Goal: Browse casually

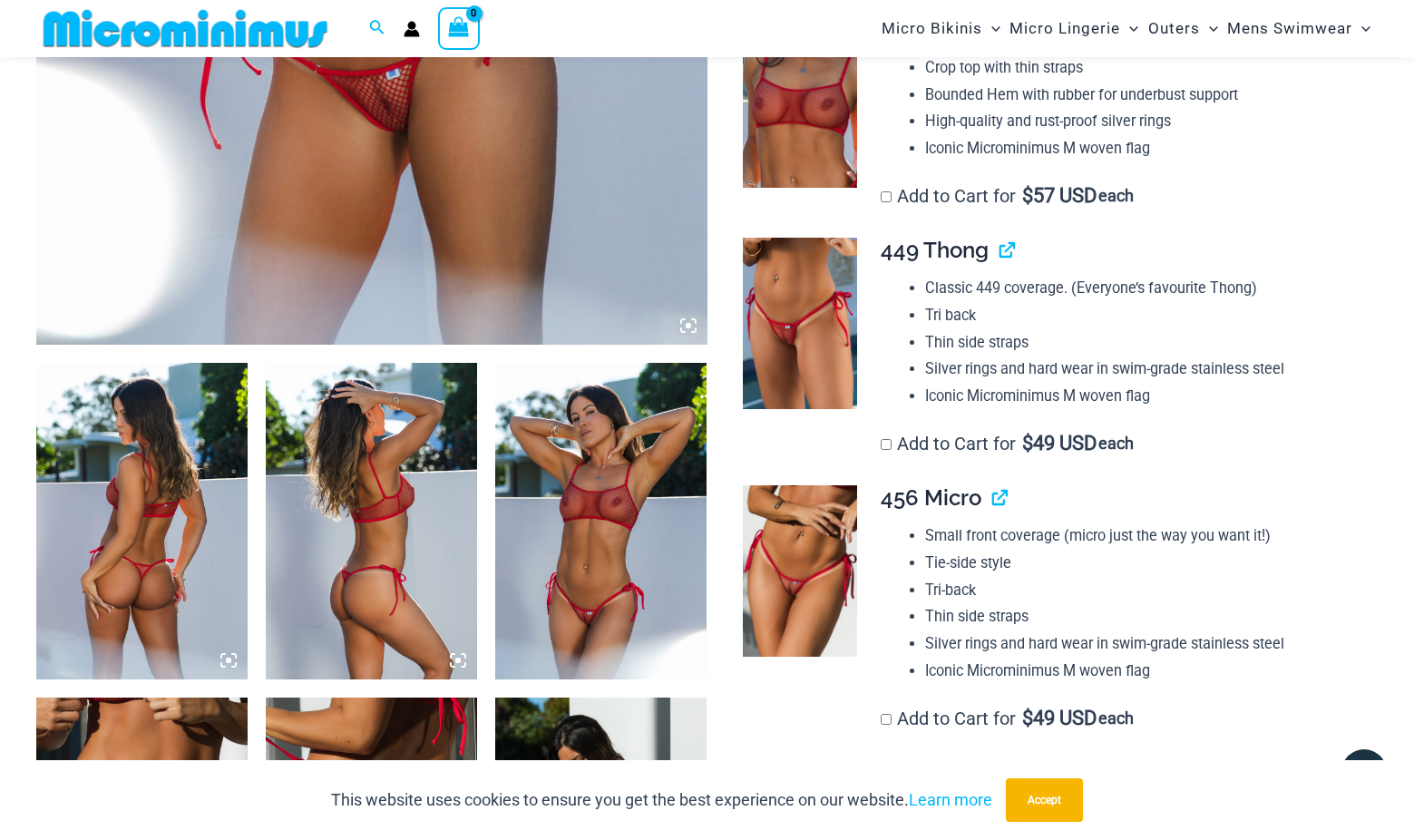
scroll to position [848, 0]
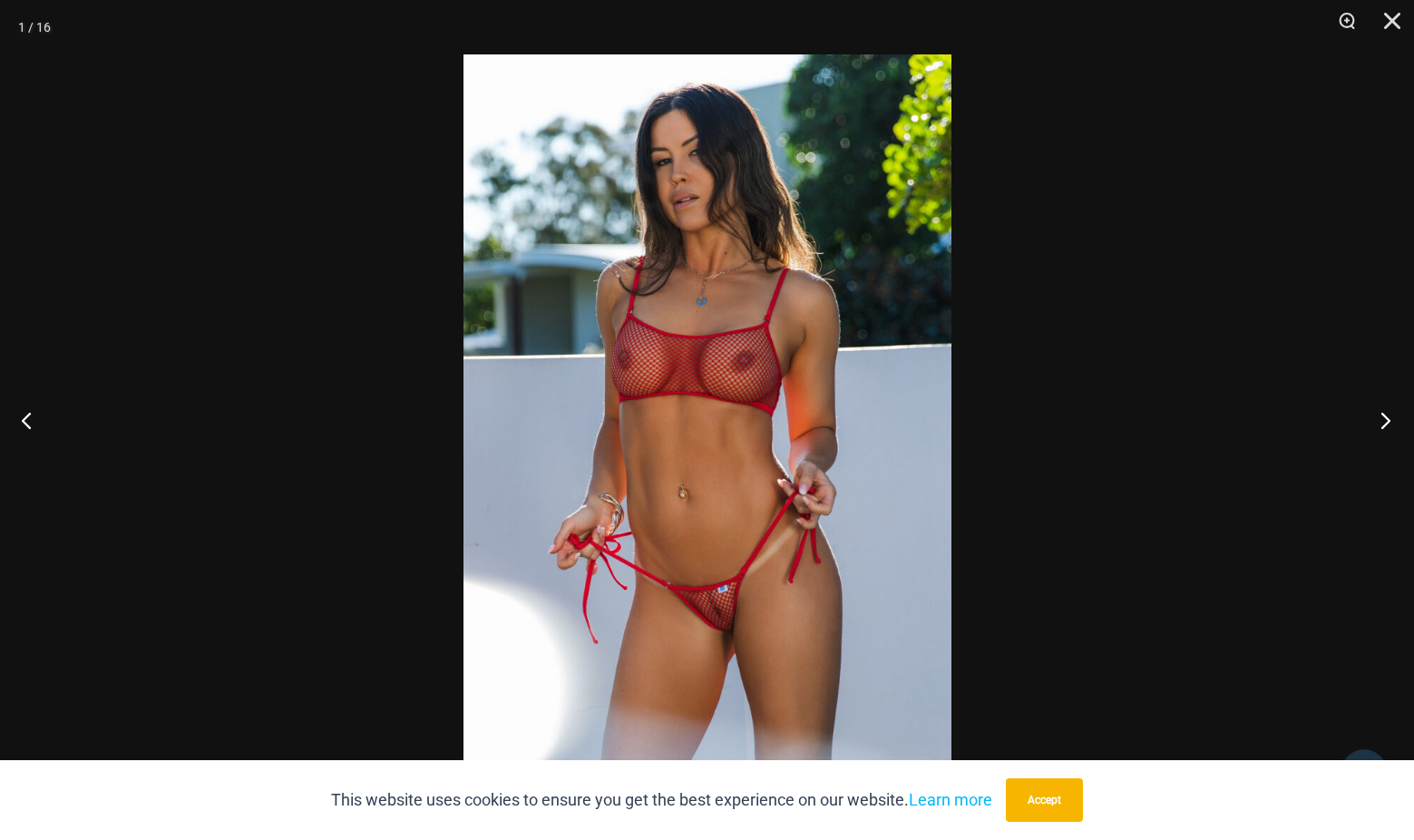
click at [1382, 419] on button "Next" at bounding box center [1380, 420] width 68 height 91
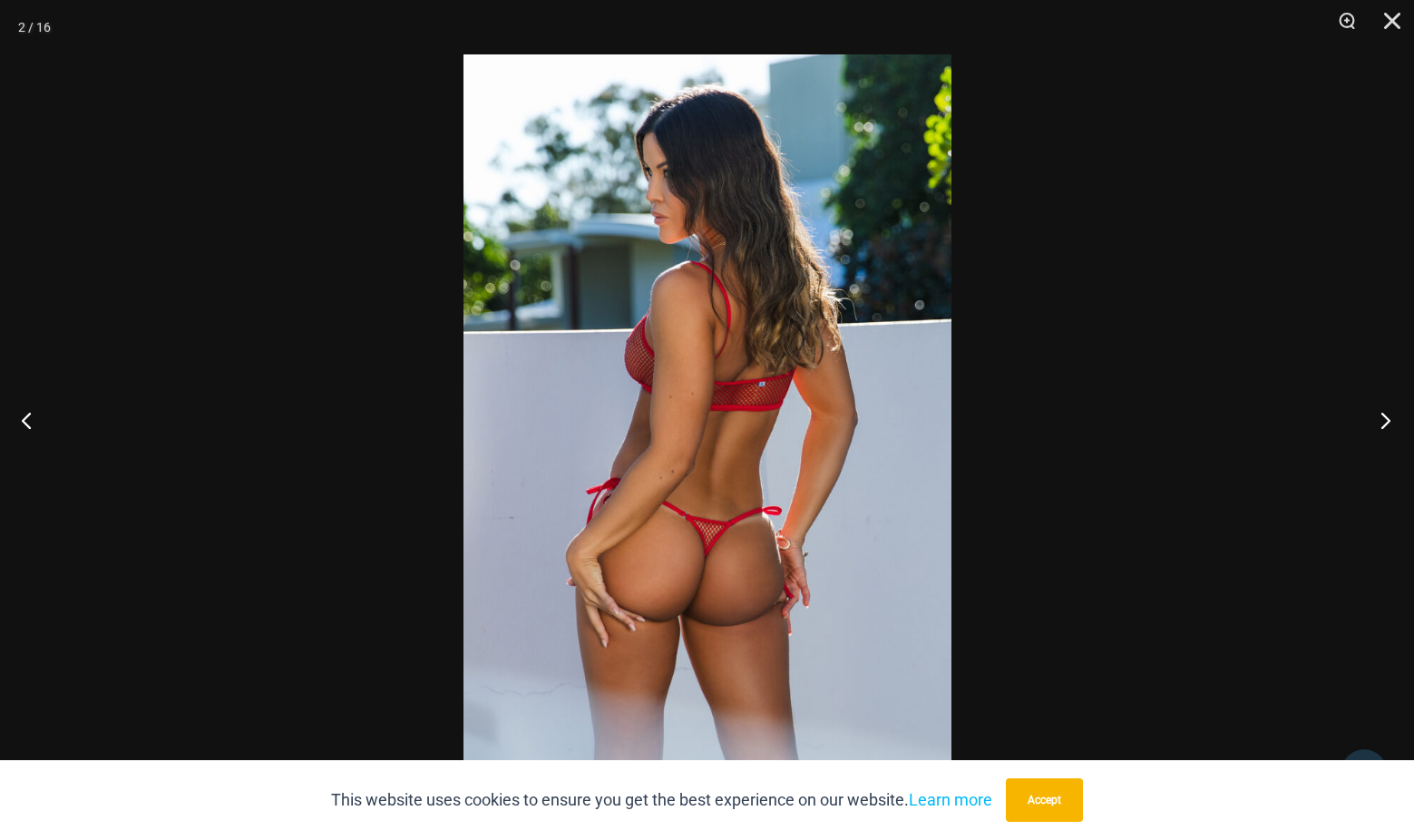
click at [1382, 419] on button "Next" at bounding box center [1380, 420] width 68 height 91
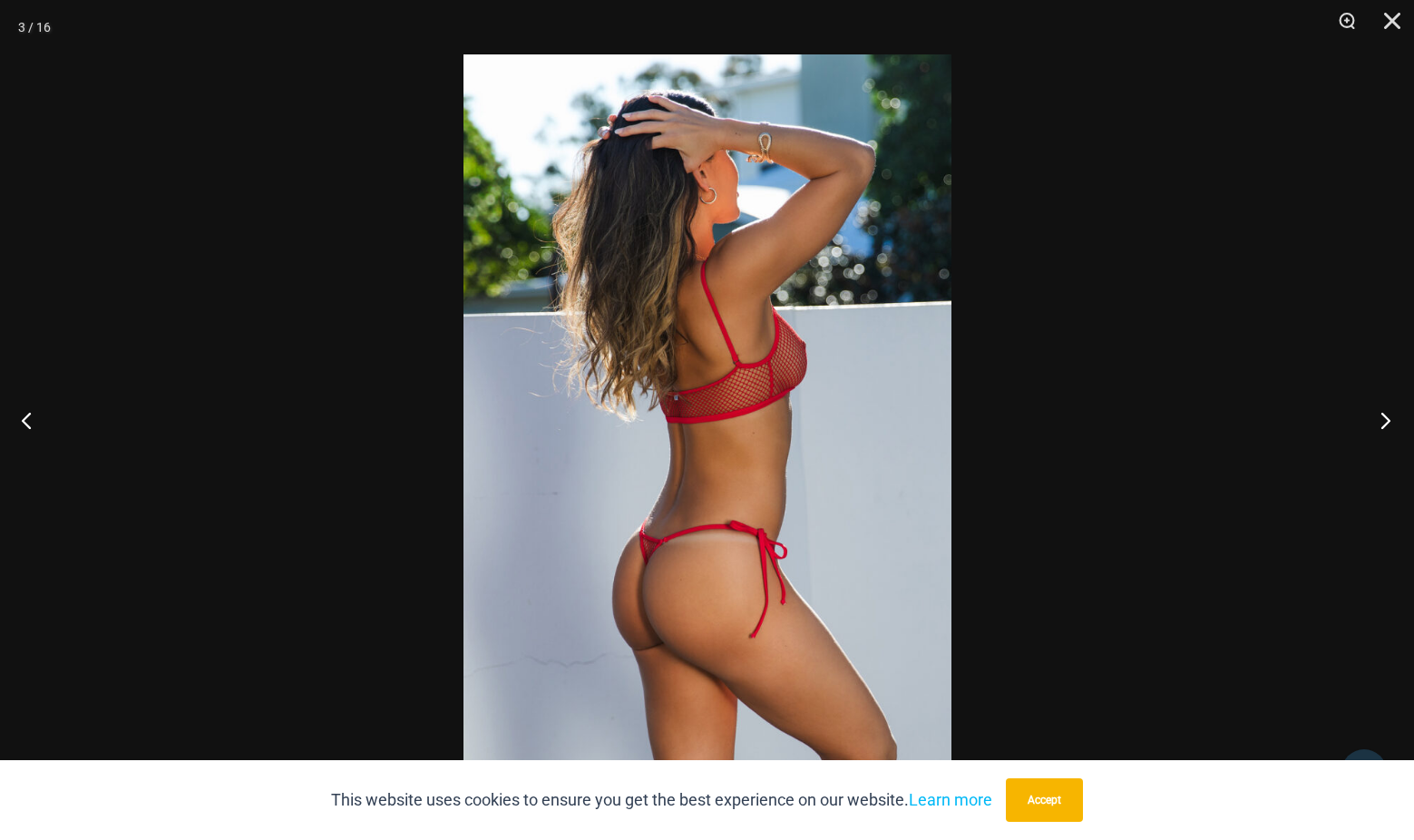
click at [1382, 419] on button "Next" at bounding box center [1380, 420] width 68 height 91
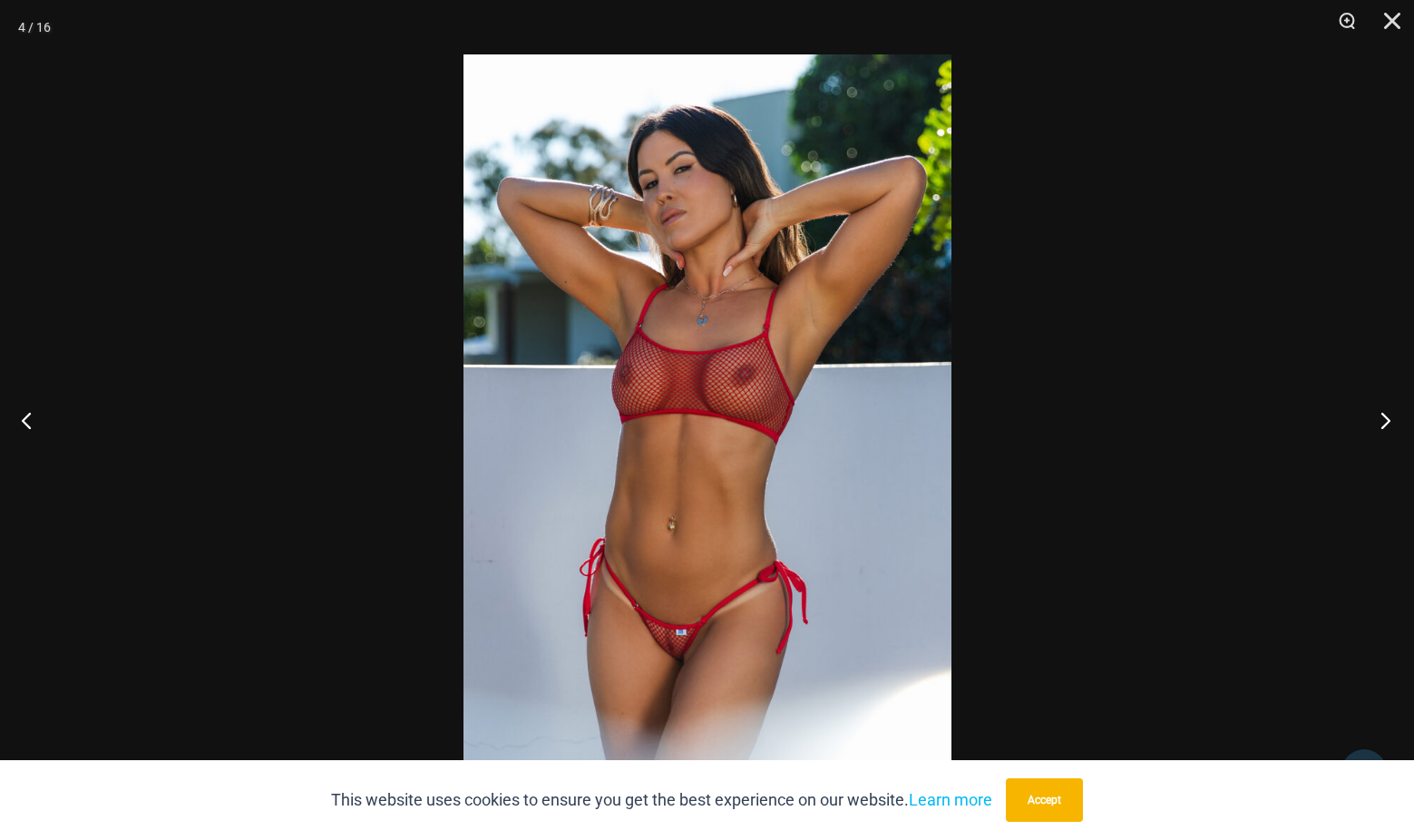
click at [1382, 419] on button "Next" at bounding box center [1380, 420] width 68 height 91
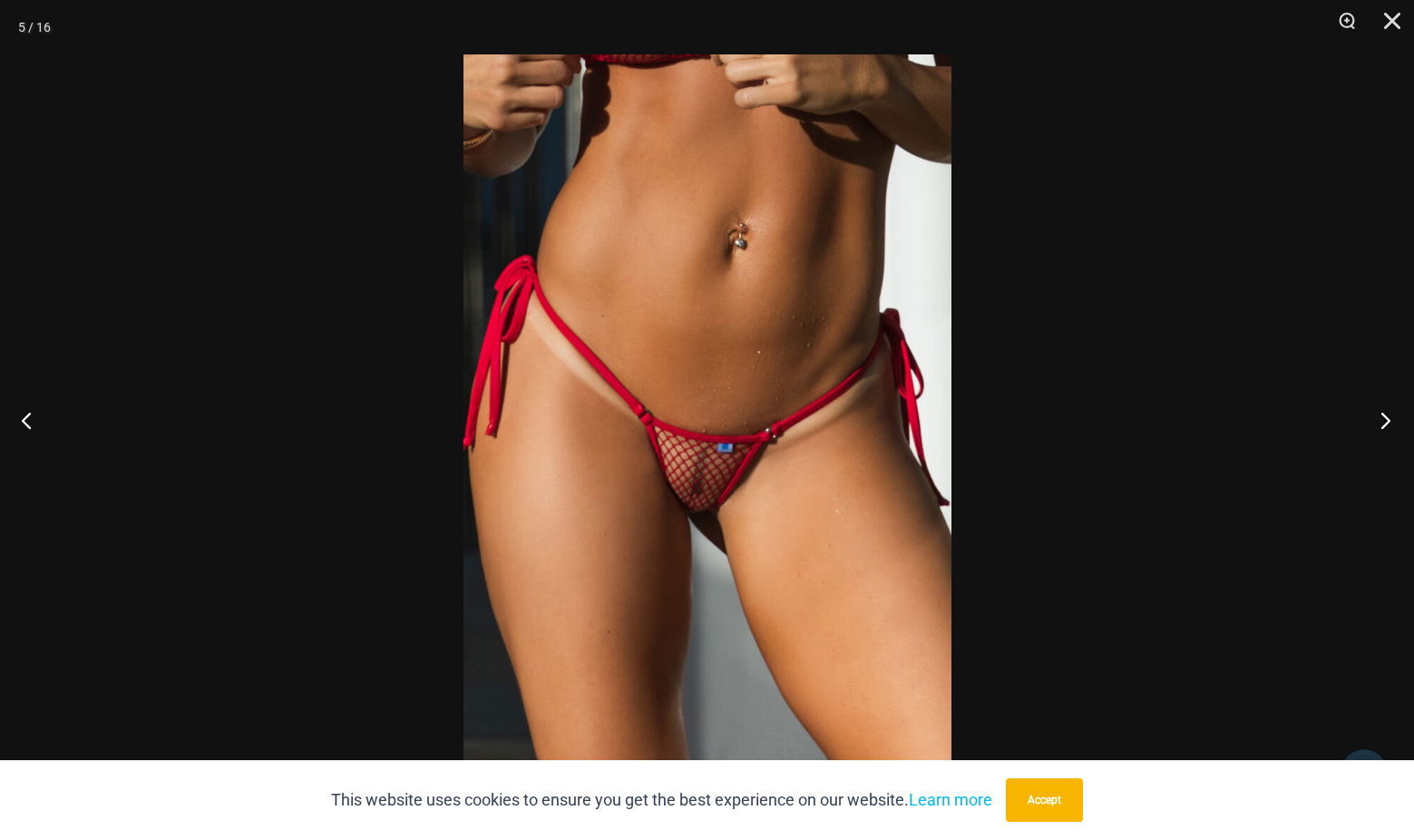
click at [1382, 419] on button "Next" at bounding box center [1380, 420] width 68 height 91
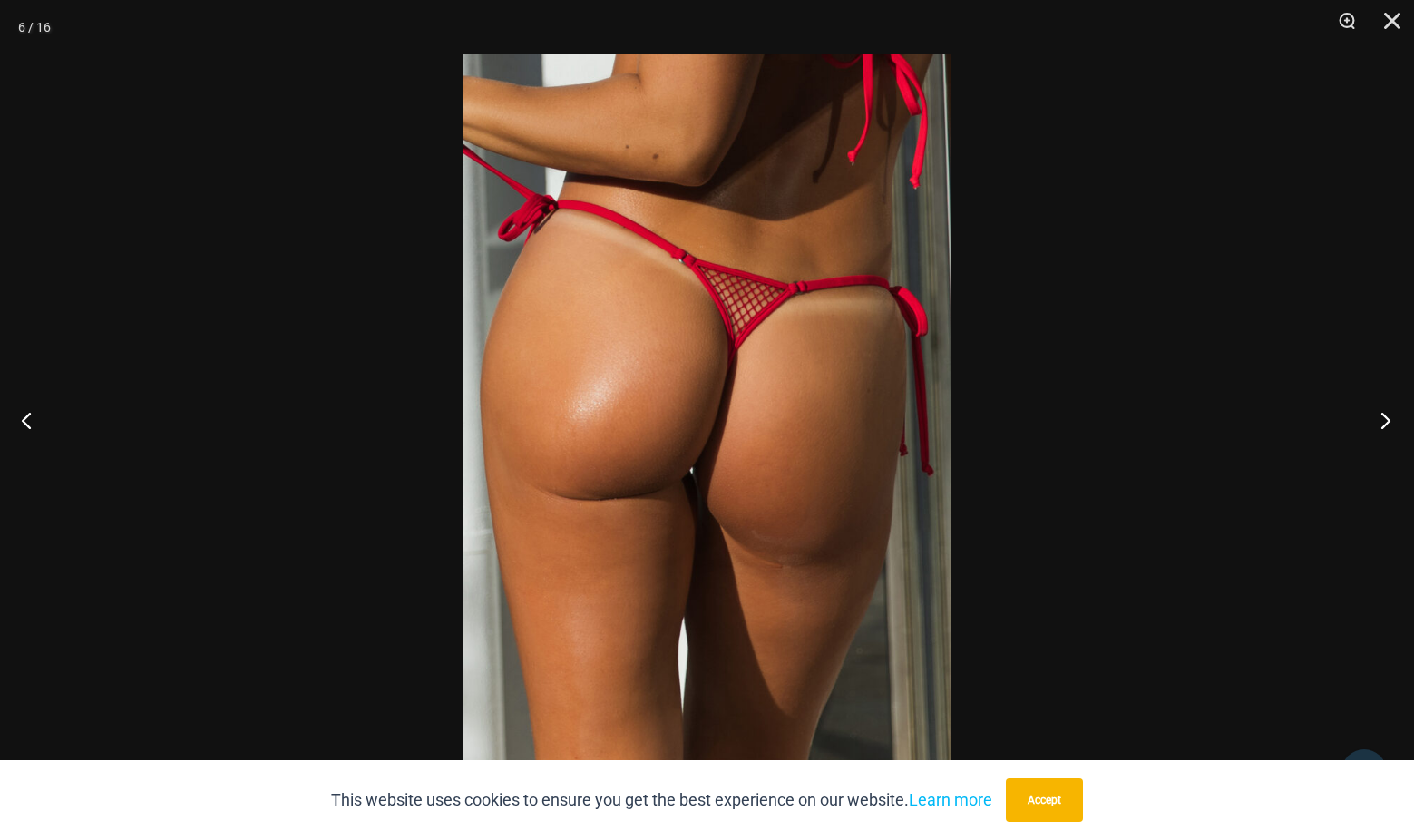
click at [1382, 419] on button "Next" at bounding box center [1380, 420] width 68 height 91
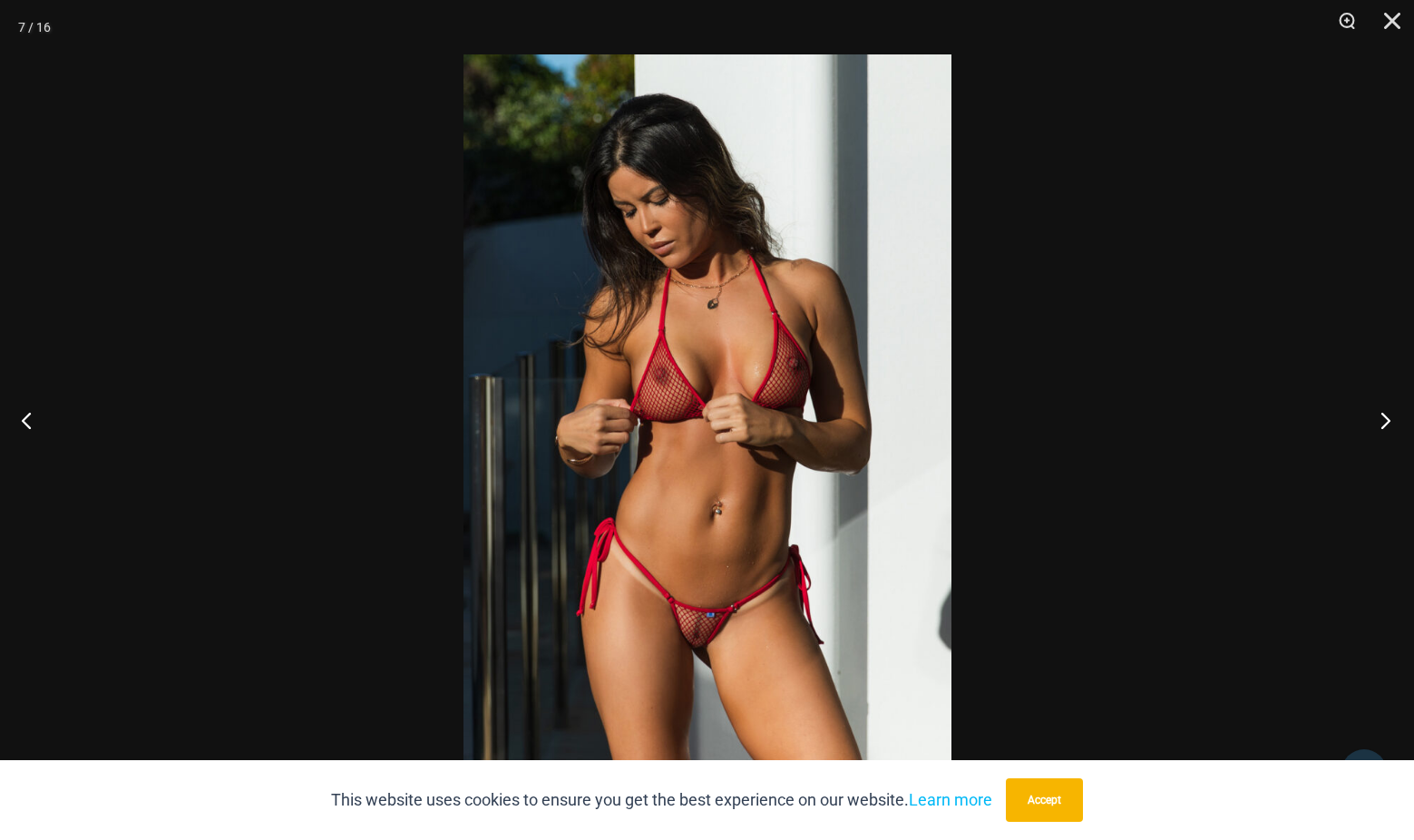
click at [1382, 419] on button "Next" at bounding box center [1380, 420] width 68 height 91
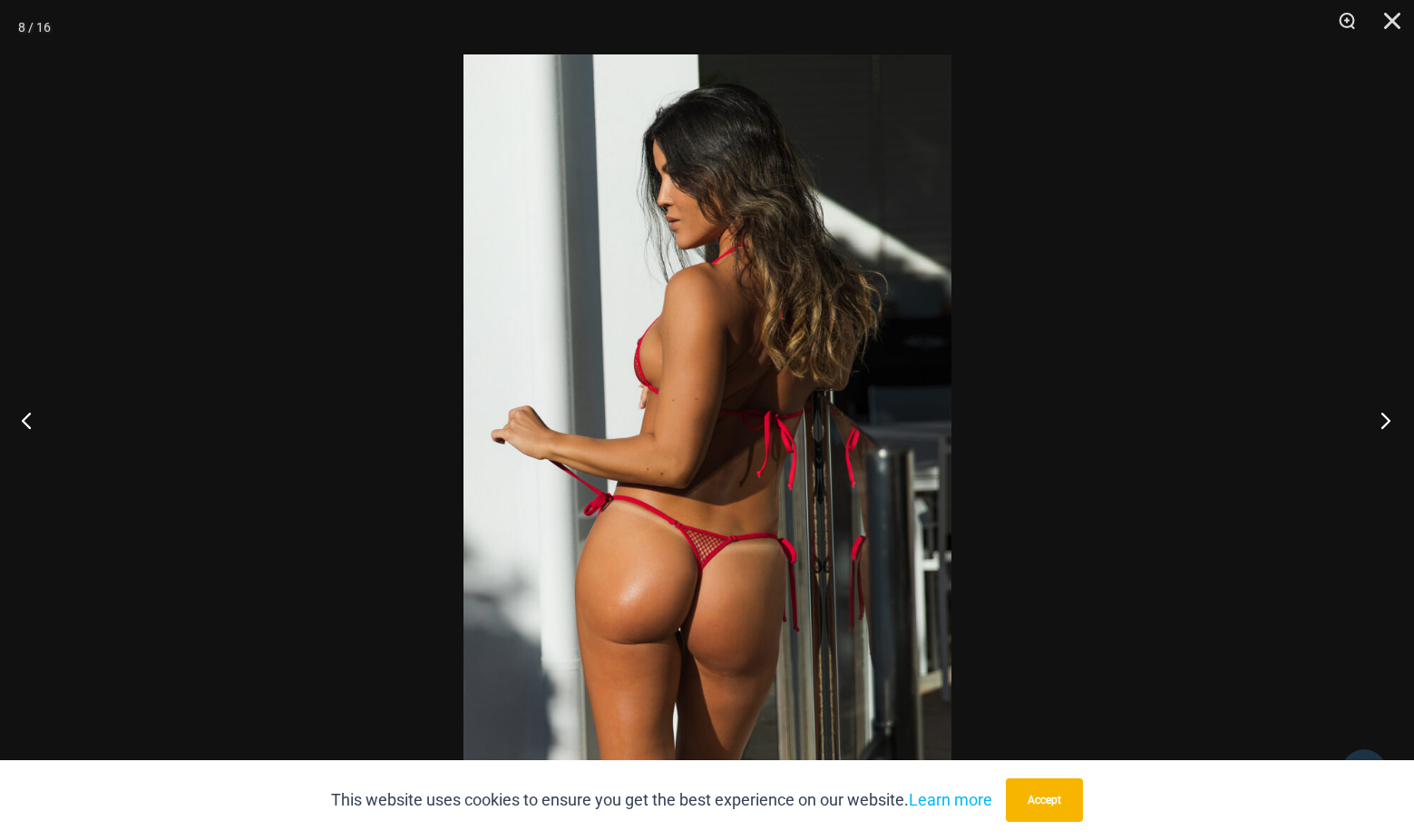
click at [1382, 419] on button "Next" at bounding box center [1380, 420] width 68 height 91
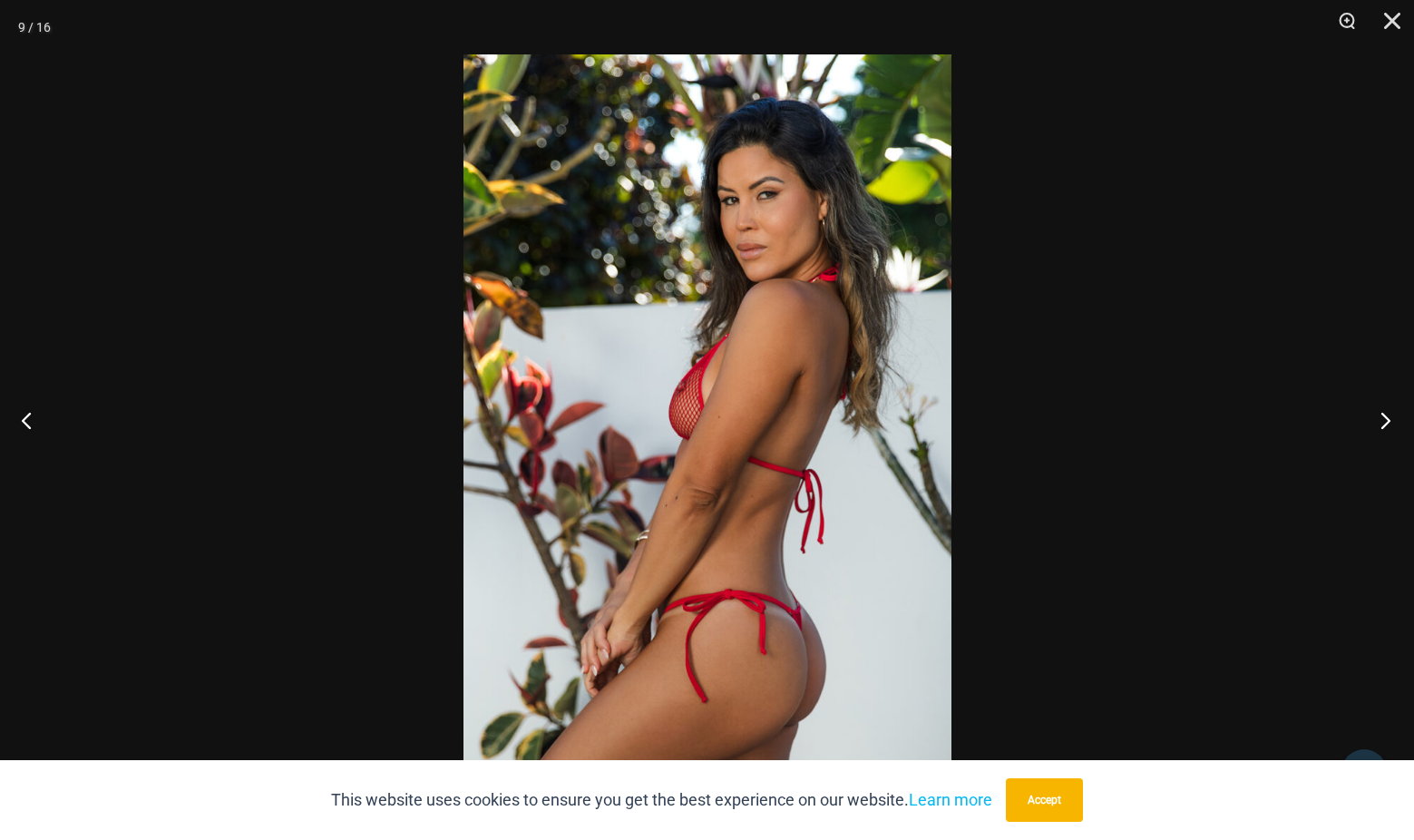
click at [1382, 419] on button "Next" at bounding box center [1380, 420] width 68 height 91
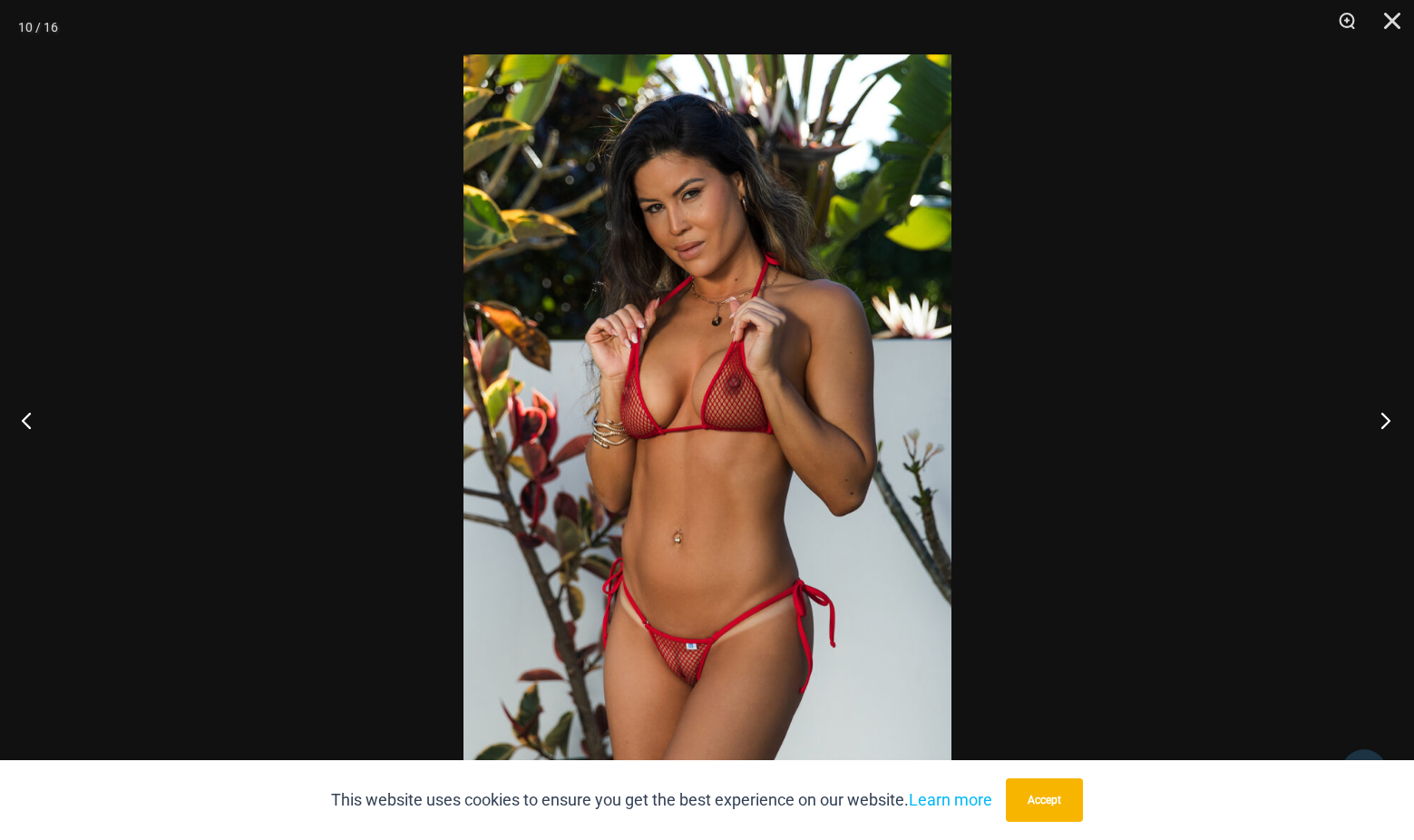
click at [1382, 419] on button "Next" at bounding box center [1380, 420] width 68 height 91
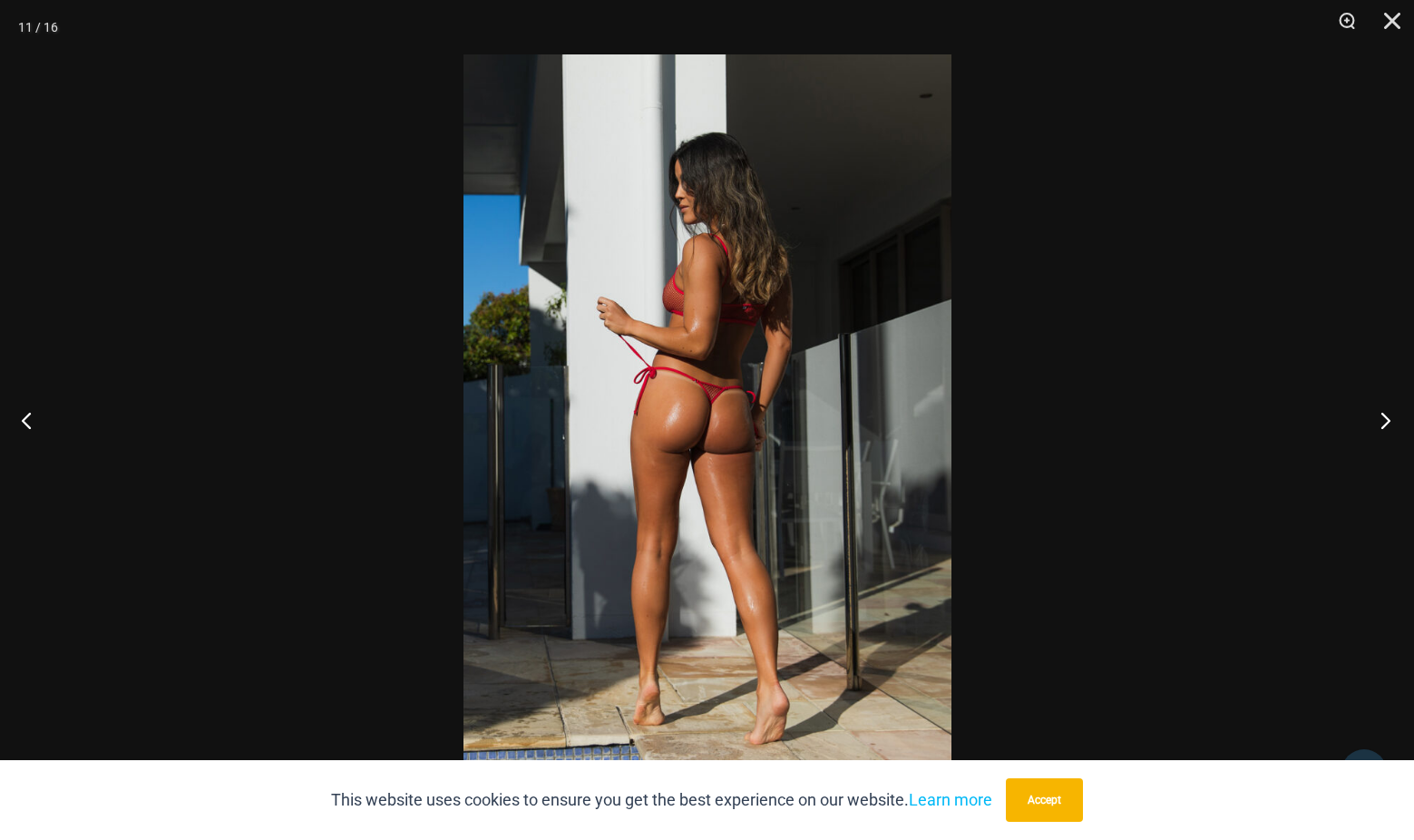
click at [1382, 419] on button "Next" at bounding box center [1380, 420] width 68 height 91
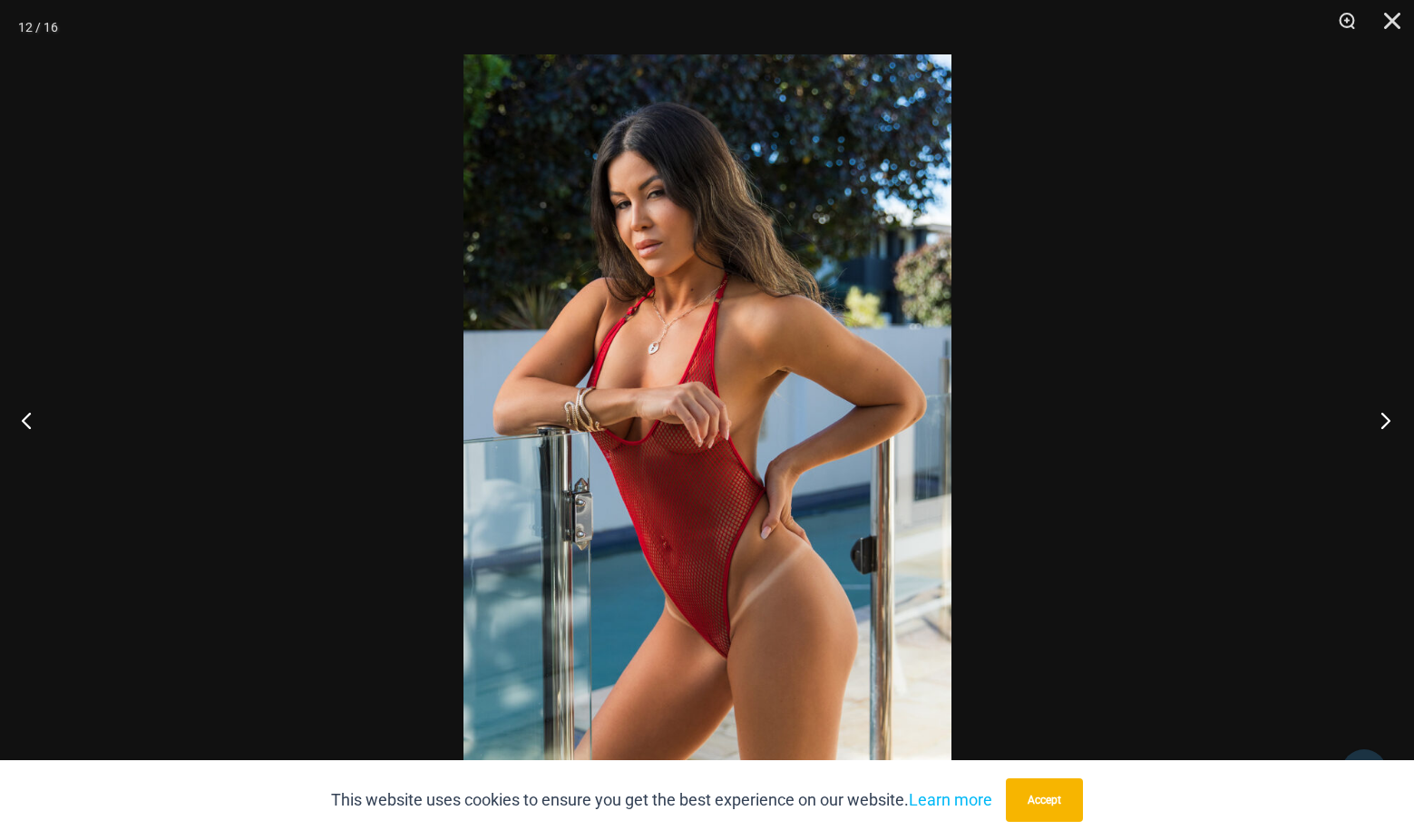
click at [1382, 419] on button "Next" at bounding box center [1380, 420] width 68 height 91
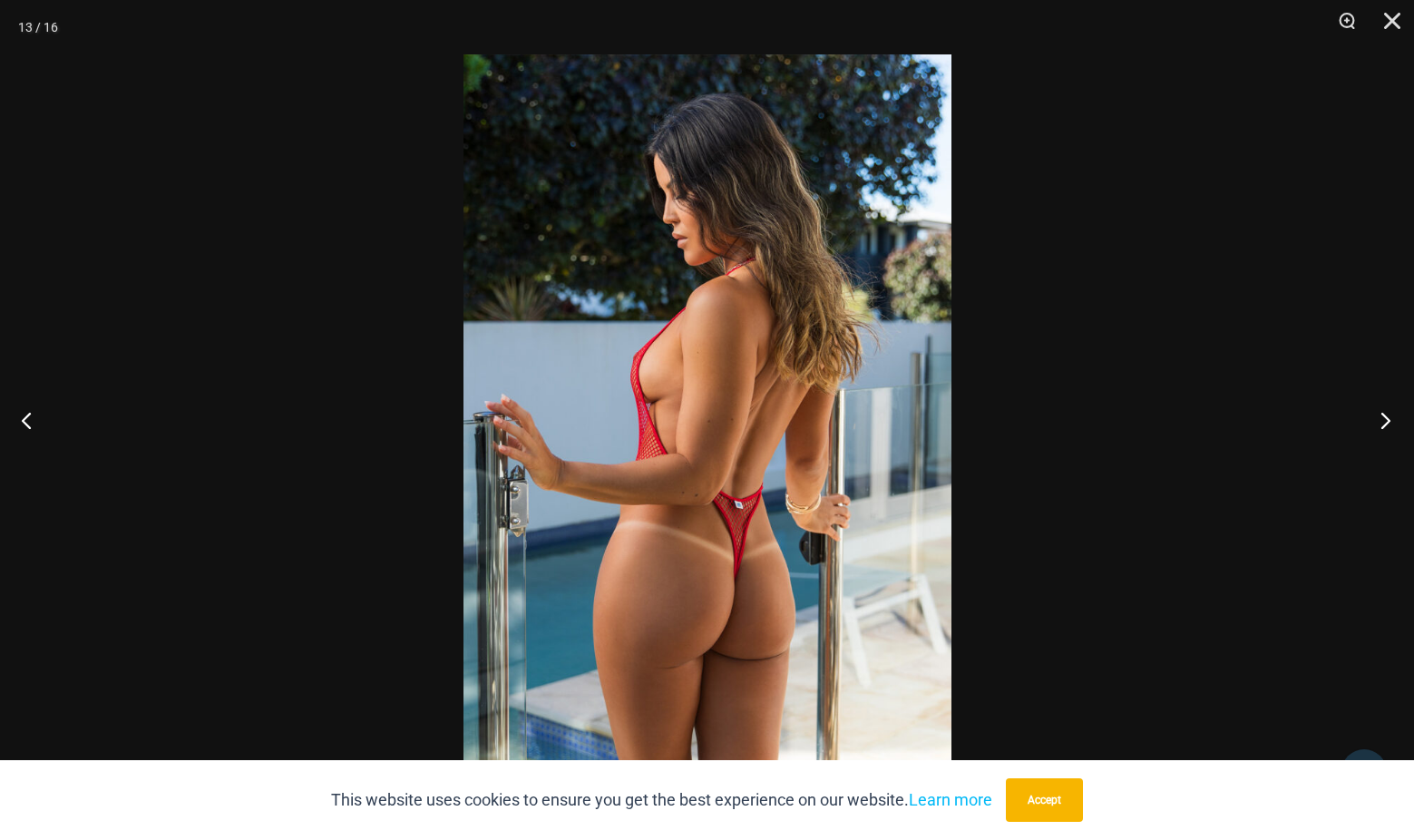
click at [1382, 419] on button "Next" at bounding box center [1380, 420] width 68 height 91
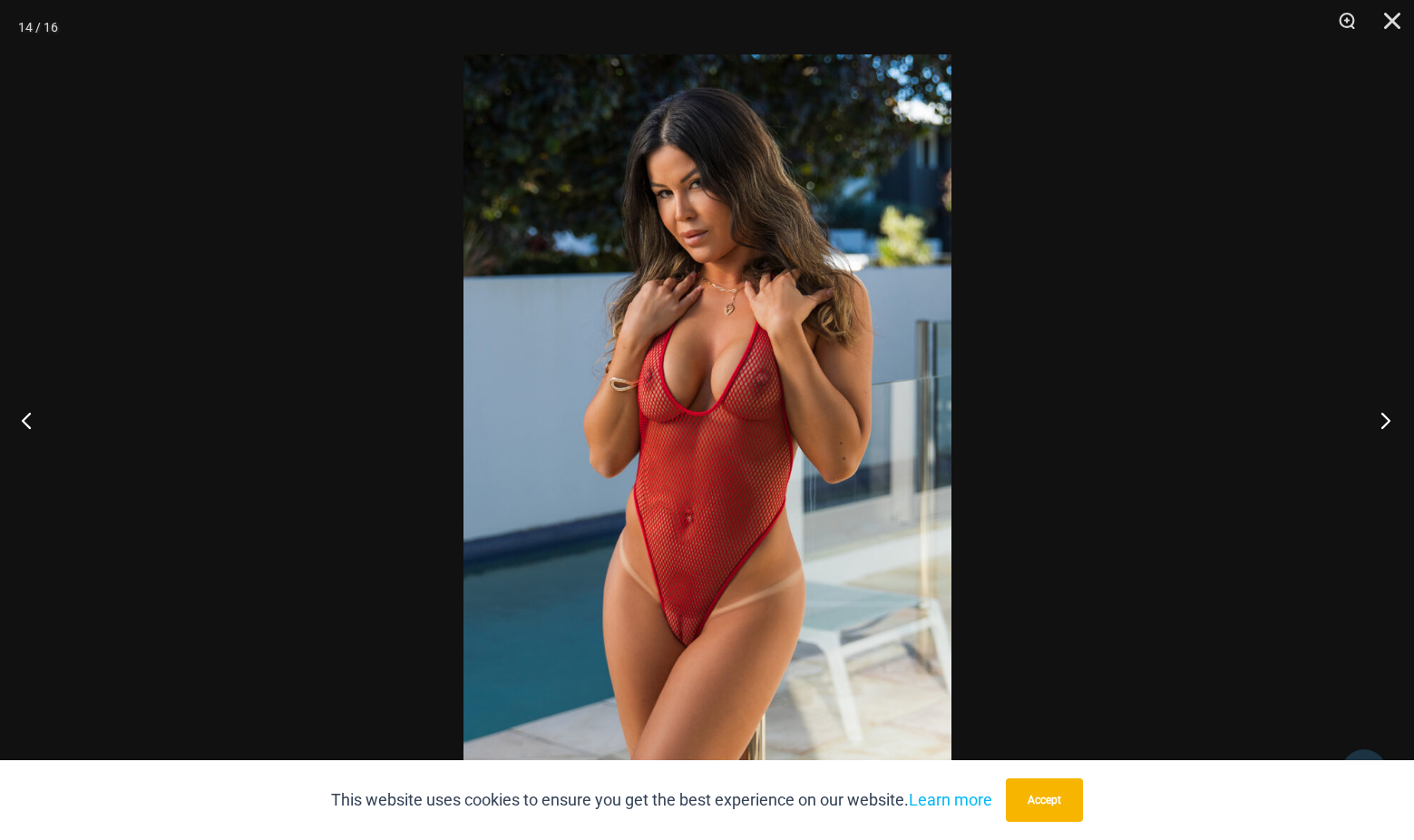
click at [1382, 419] on button "Next" at bounding box center [1380, 420] width 68 height 91
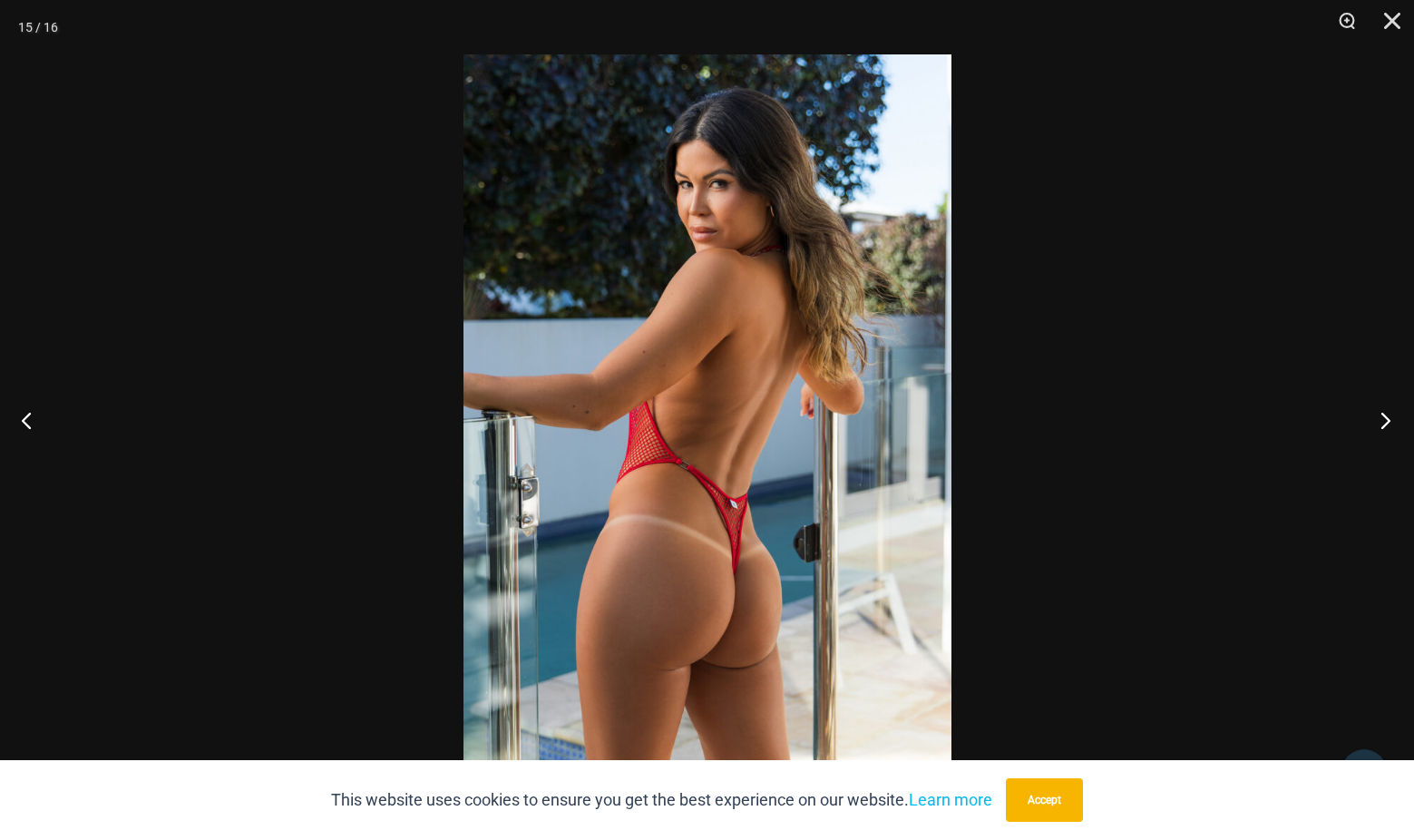
click at [1382, 419] on button "Next" at bounding box center [1380, 420] width 68 height 91
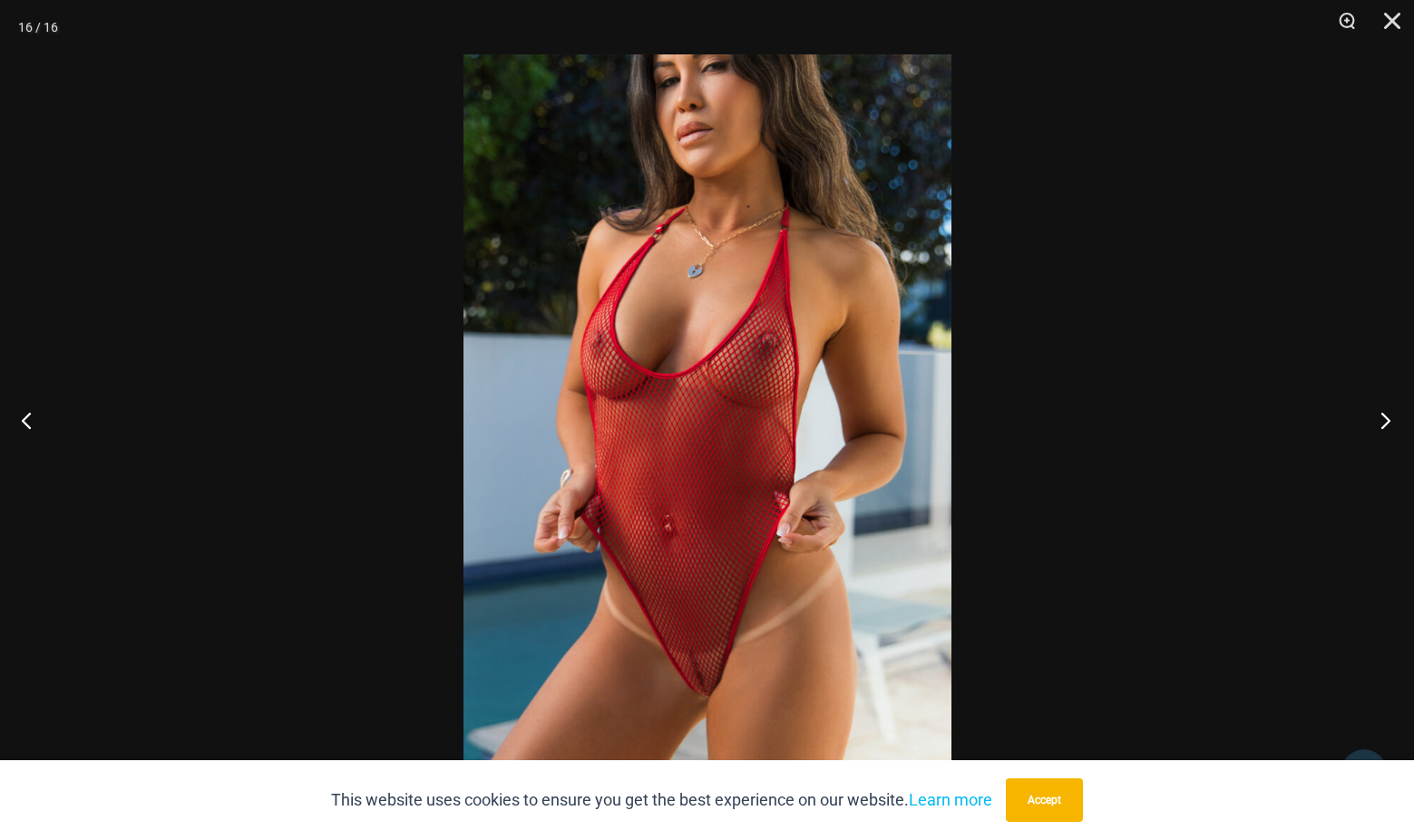
click at [1382, 419] on button "Next" at bounding box center [1380, 420] width 68 height 91
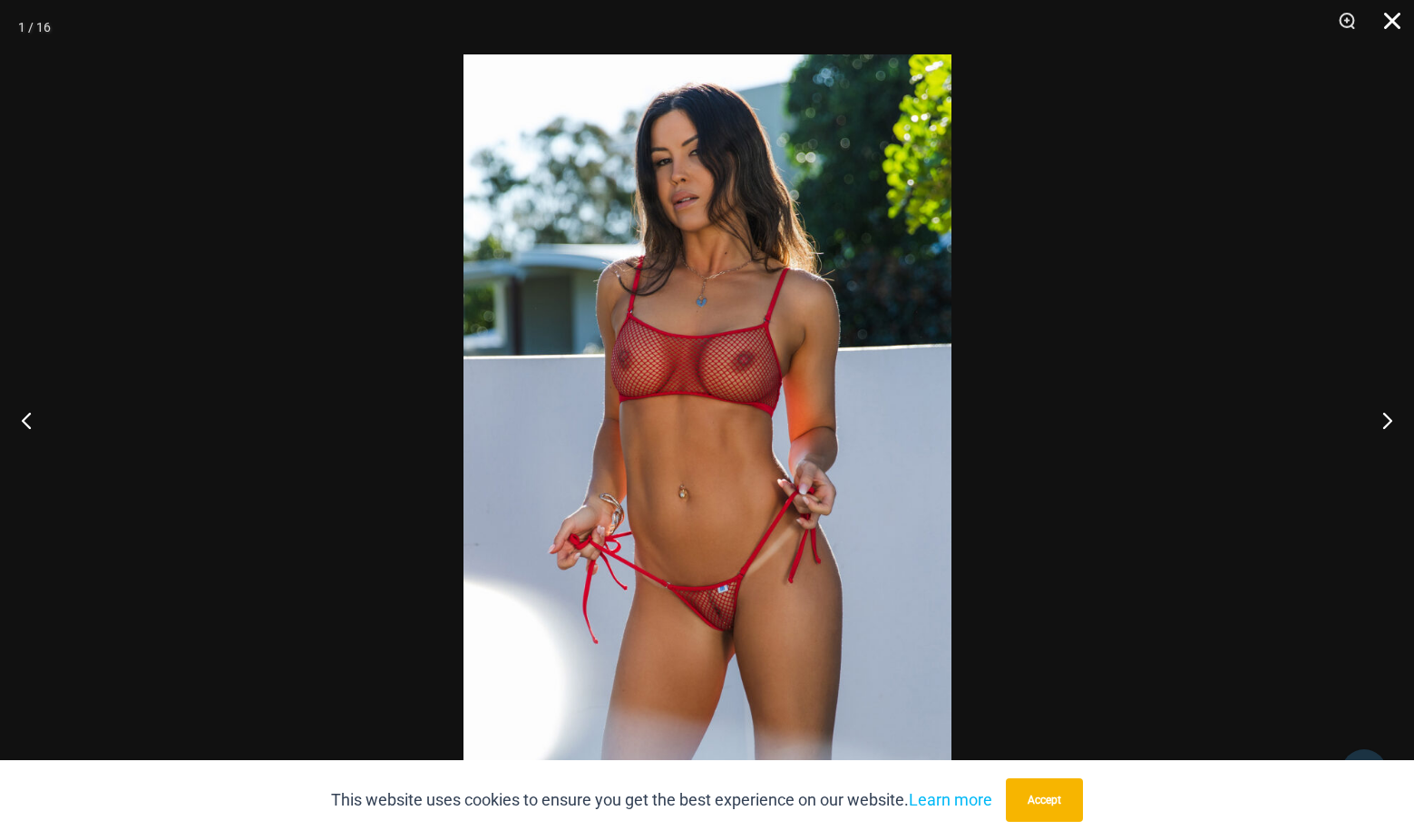
click at [1393, 19] on button "Close" at bounding box center [1385, 27] width 45 height 54
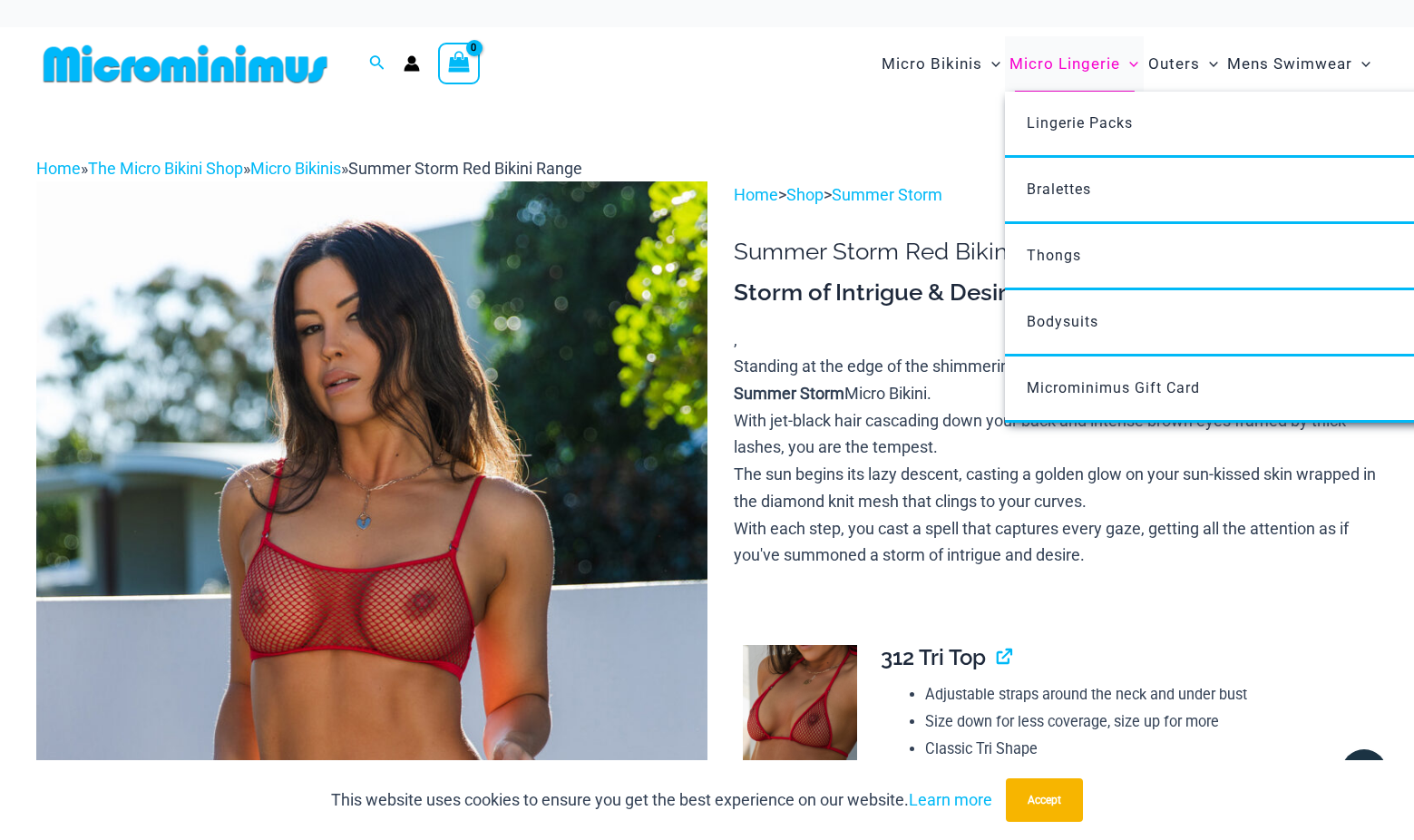
scroll to position [0, 0]
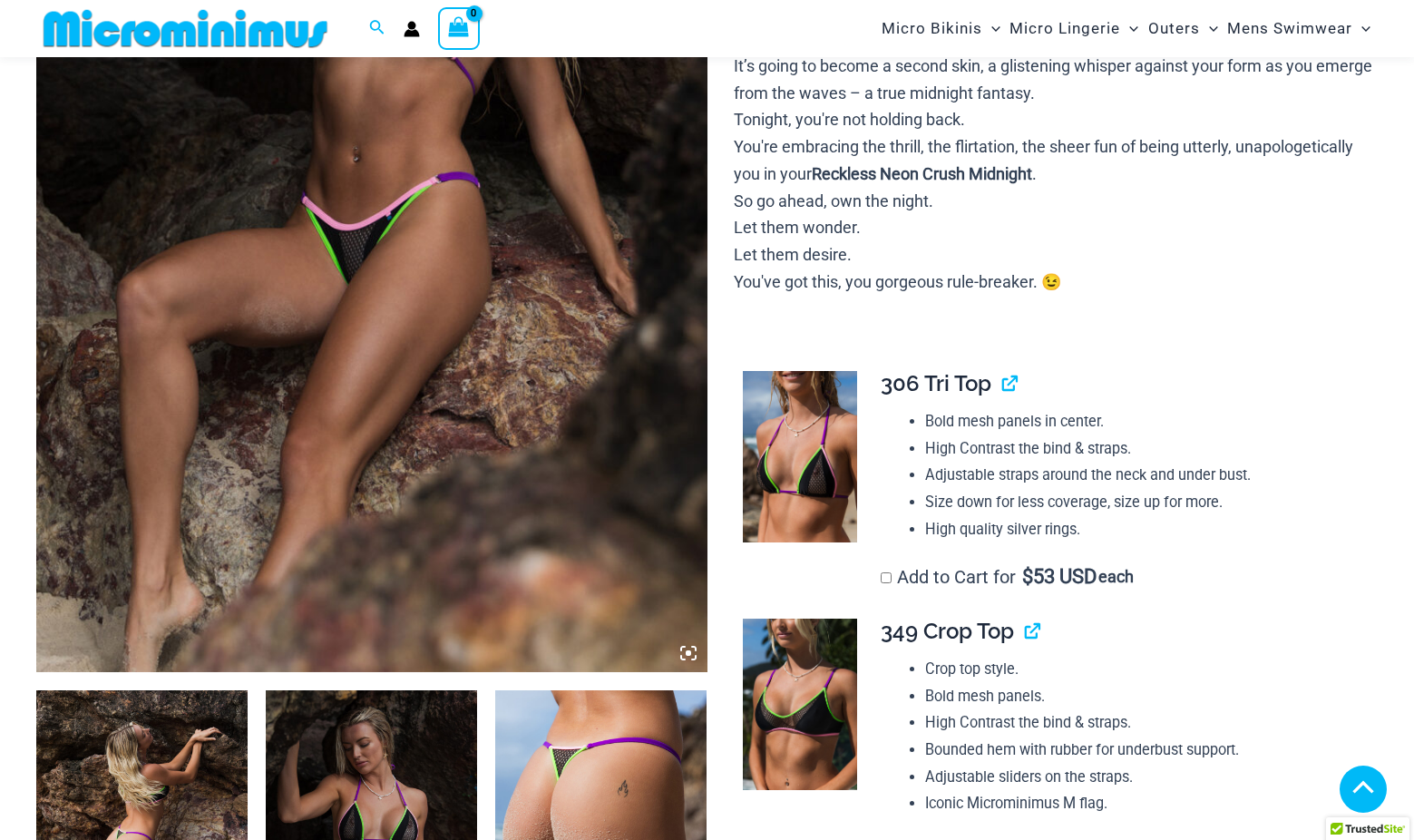
scroll to position [506, 0]
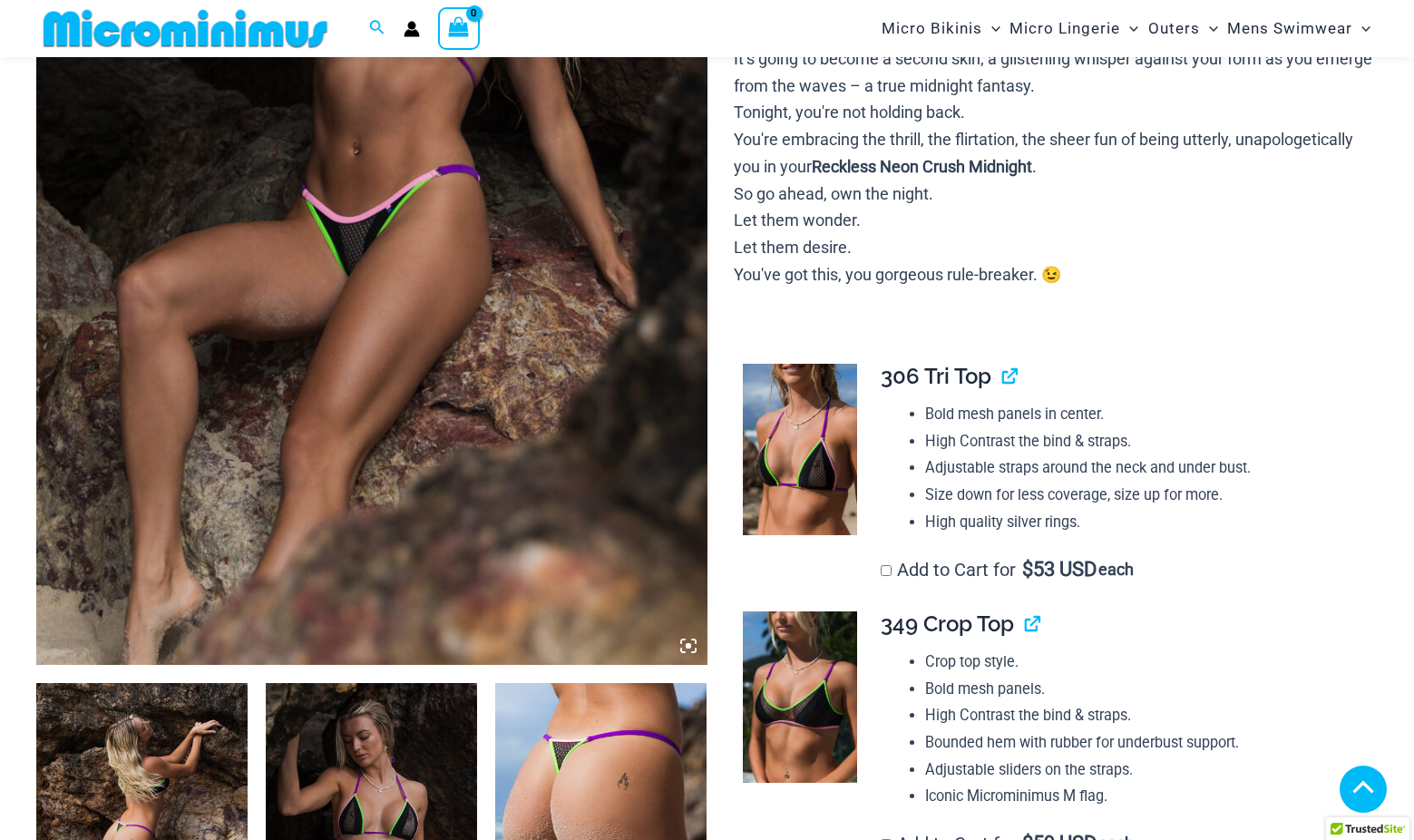
click at [545, 332] on img at bounding box center [372, 161] width 671 height 1005
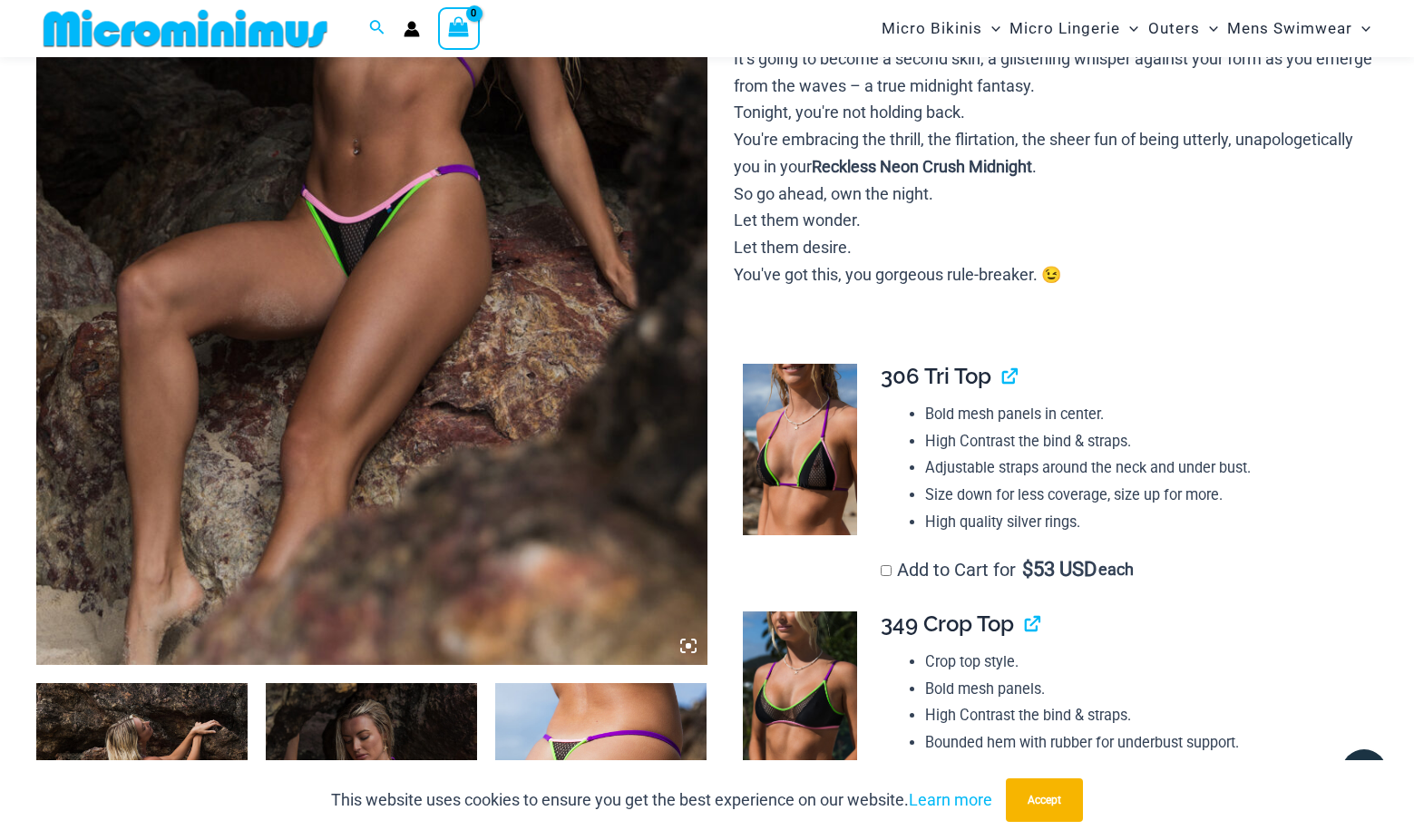
click at [593, 427] on img at bounding box center [372, 161] width 671 height 1005
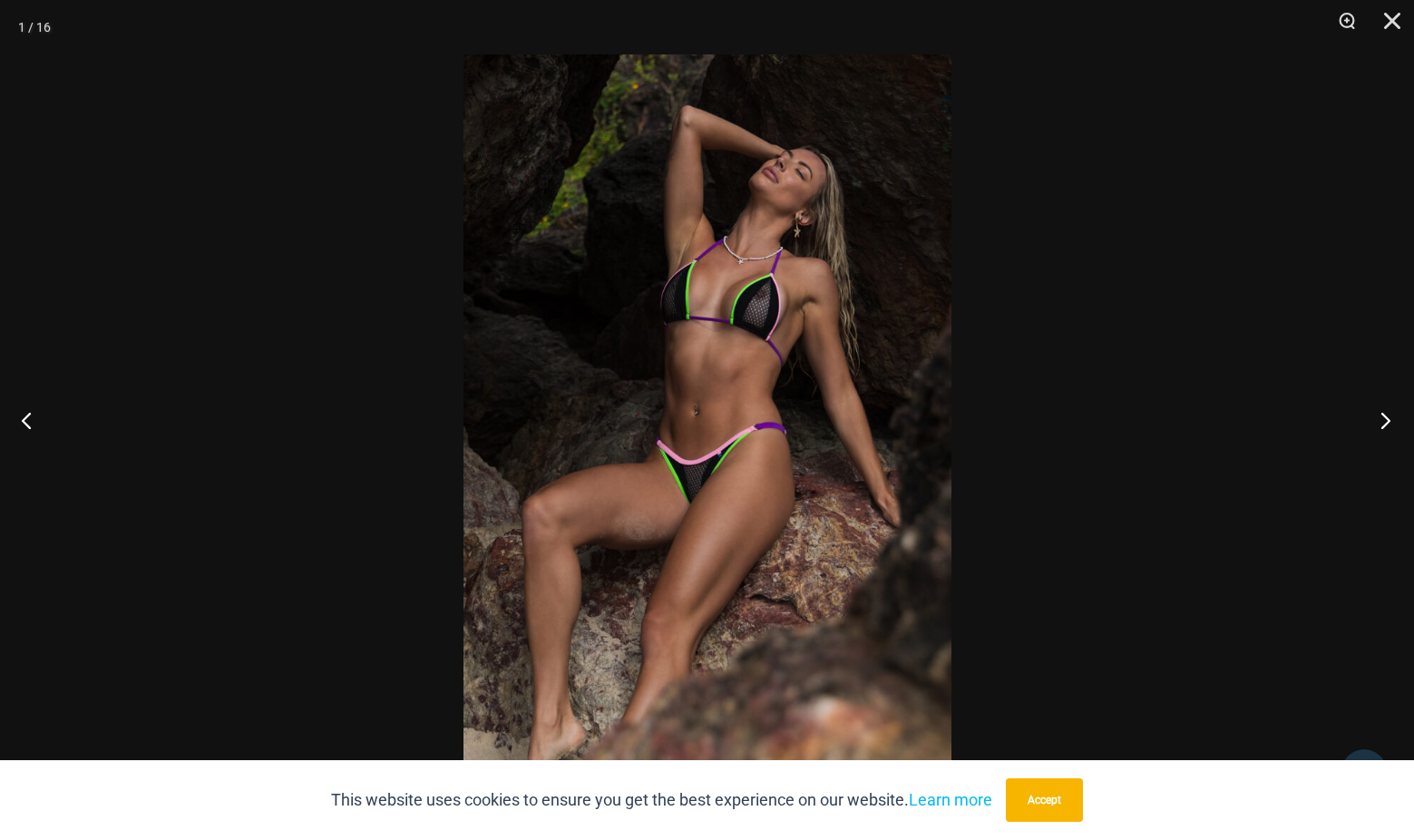
click at [1387, 420] on button "Next" at bounding box center [1380, 420] width 68 height 91
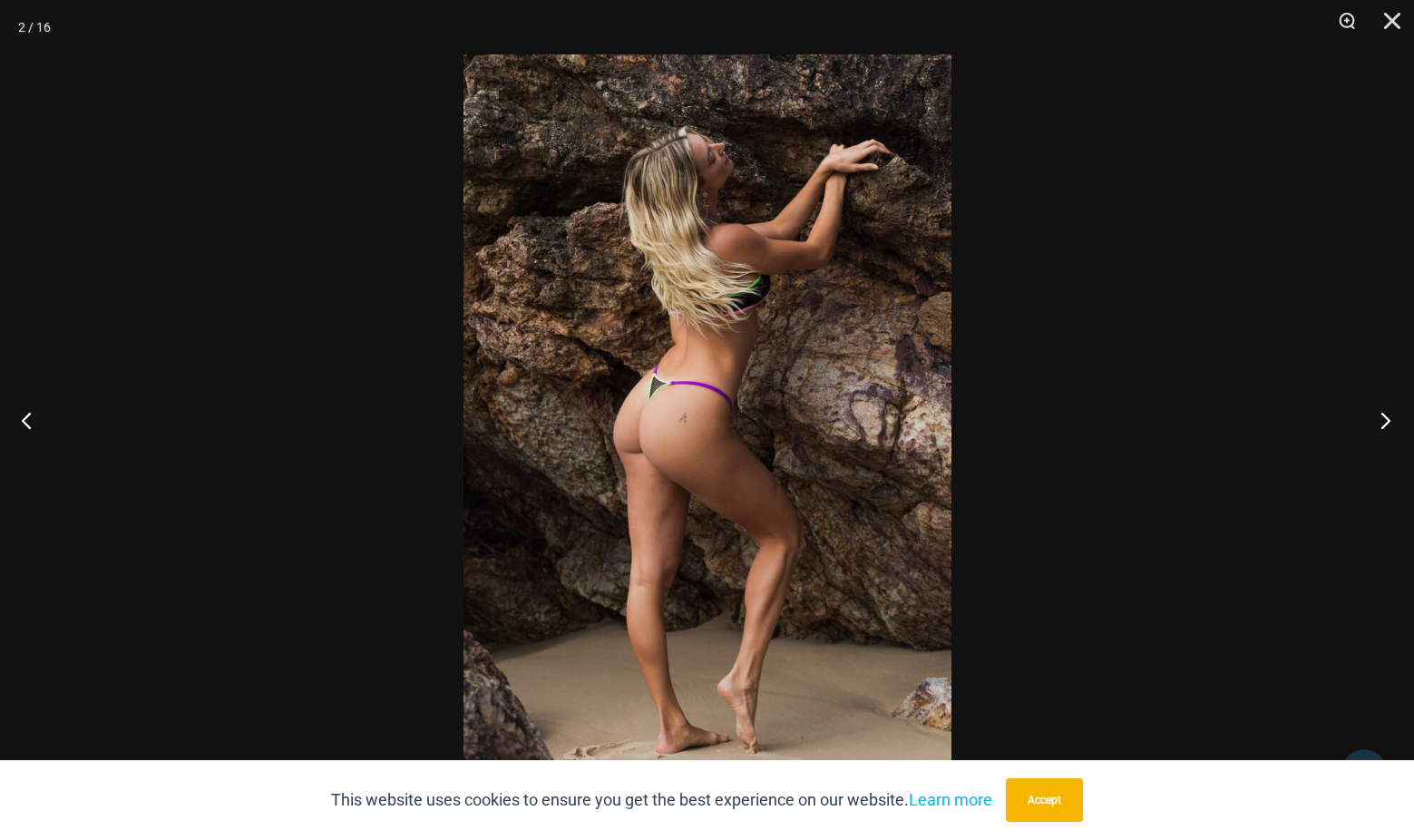
click at [1387, 420] on button "Next" at bounding box center [1380, 420] width 68 height 91
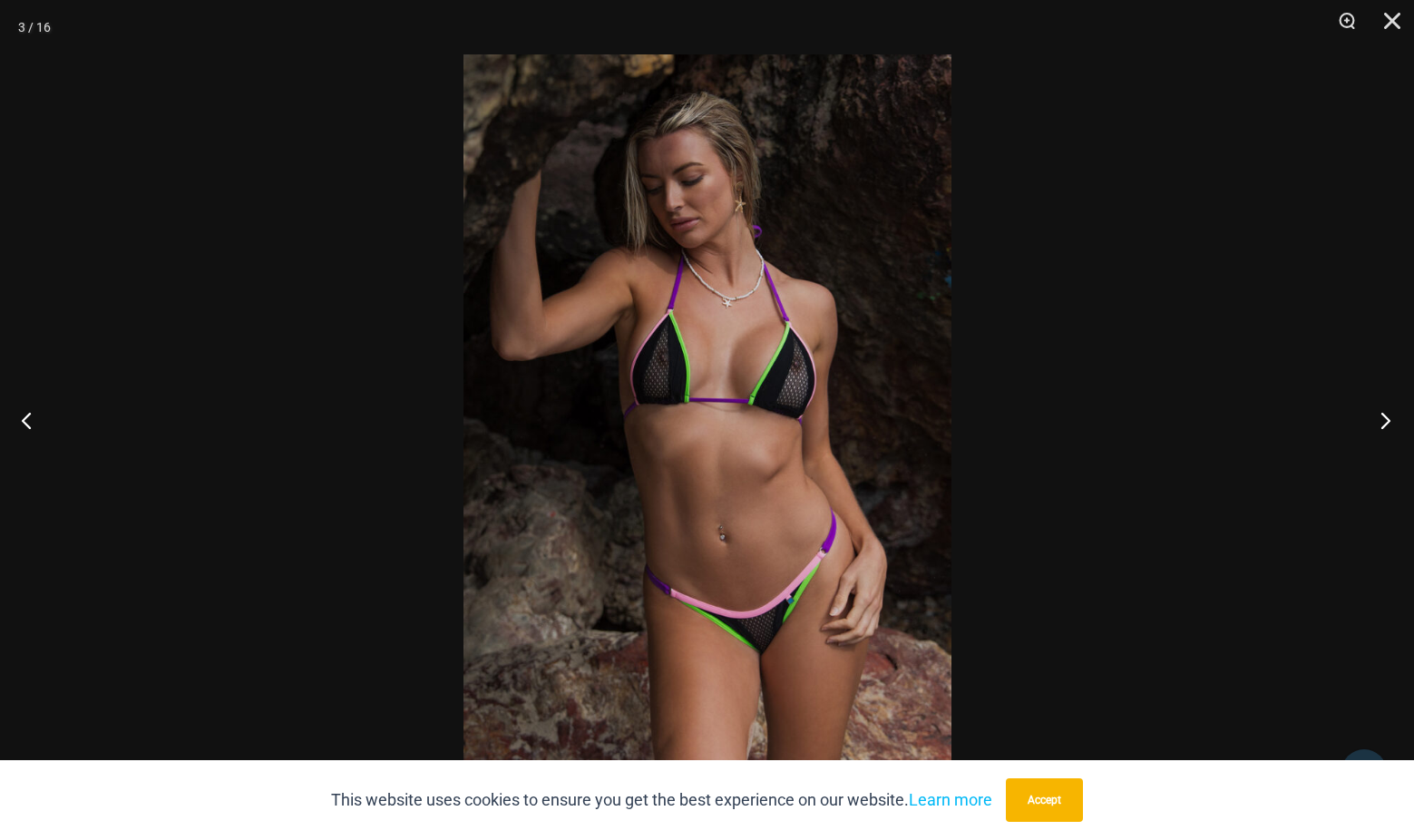
click at [1387, 420] on button "Next" at bounding box center [1380, 420] width 68 height 91
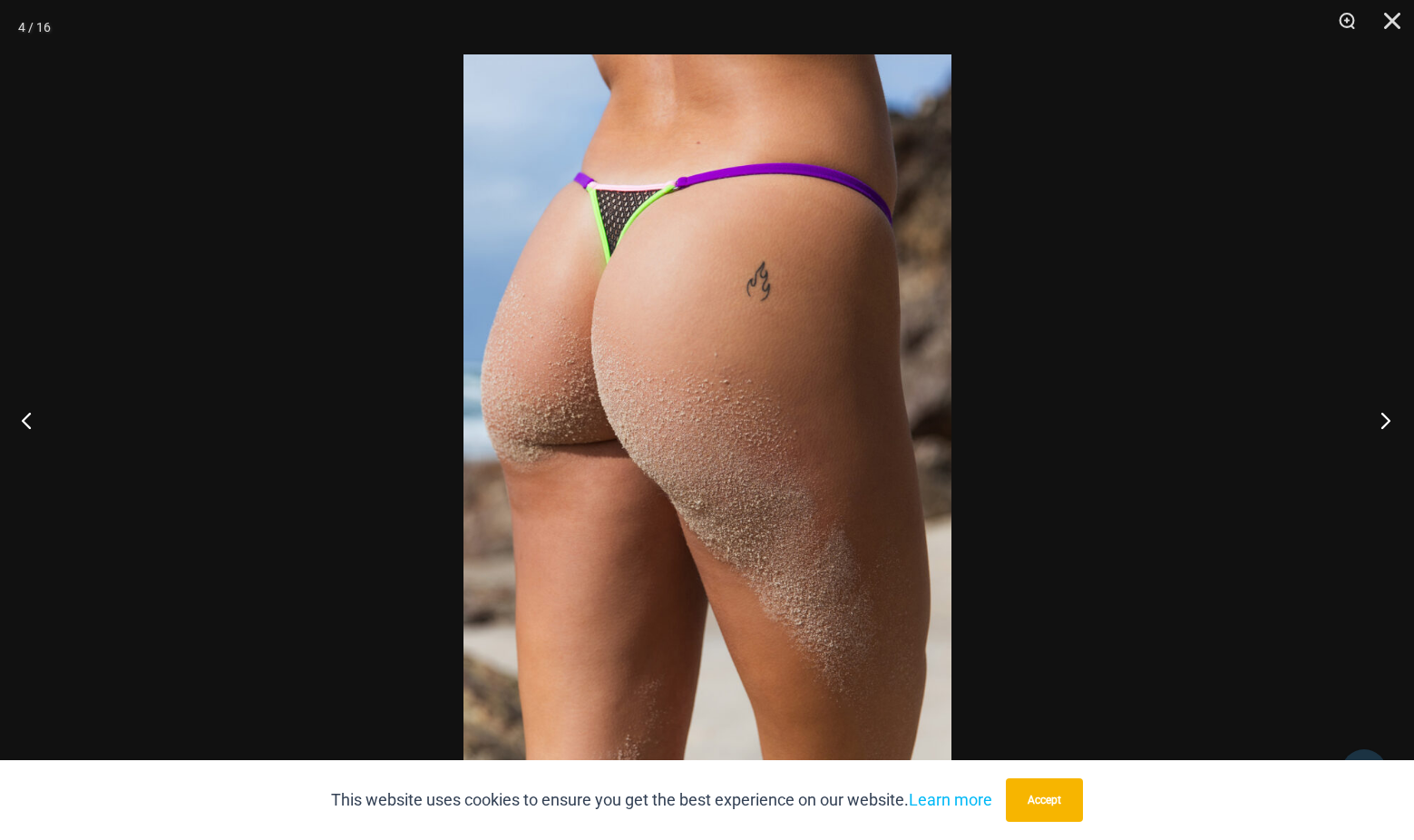
click at [1387, 420] on button "Next" at bounding box center [1380, 420] width 68 height 91
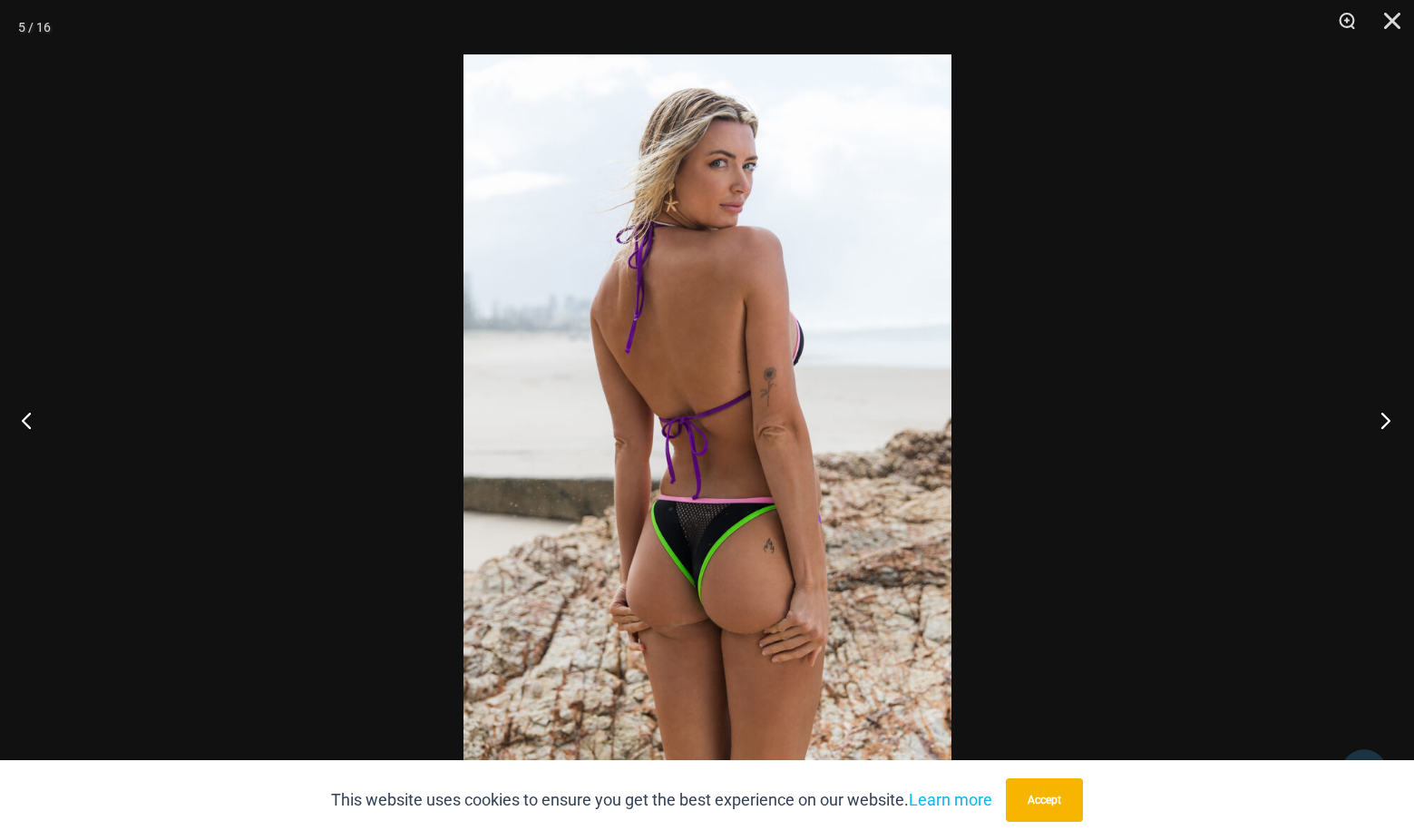
click at [1387, 420] on button "Next" at bounding box center [1380, 420] width 68 height 91
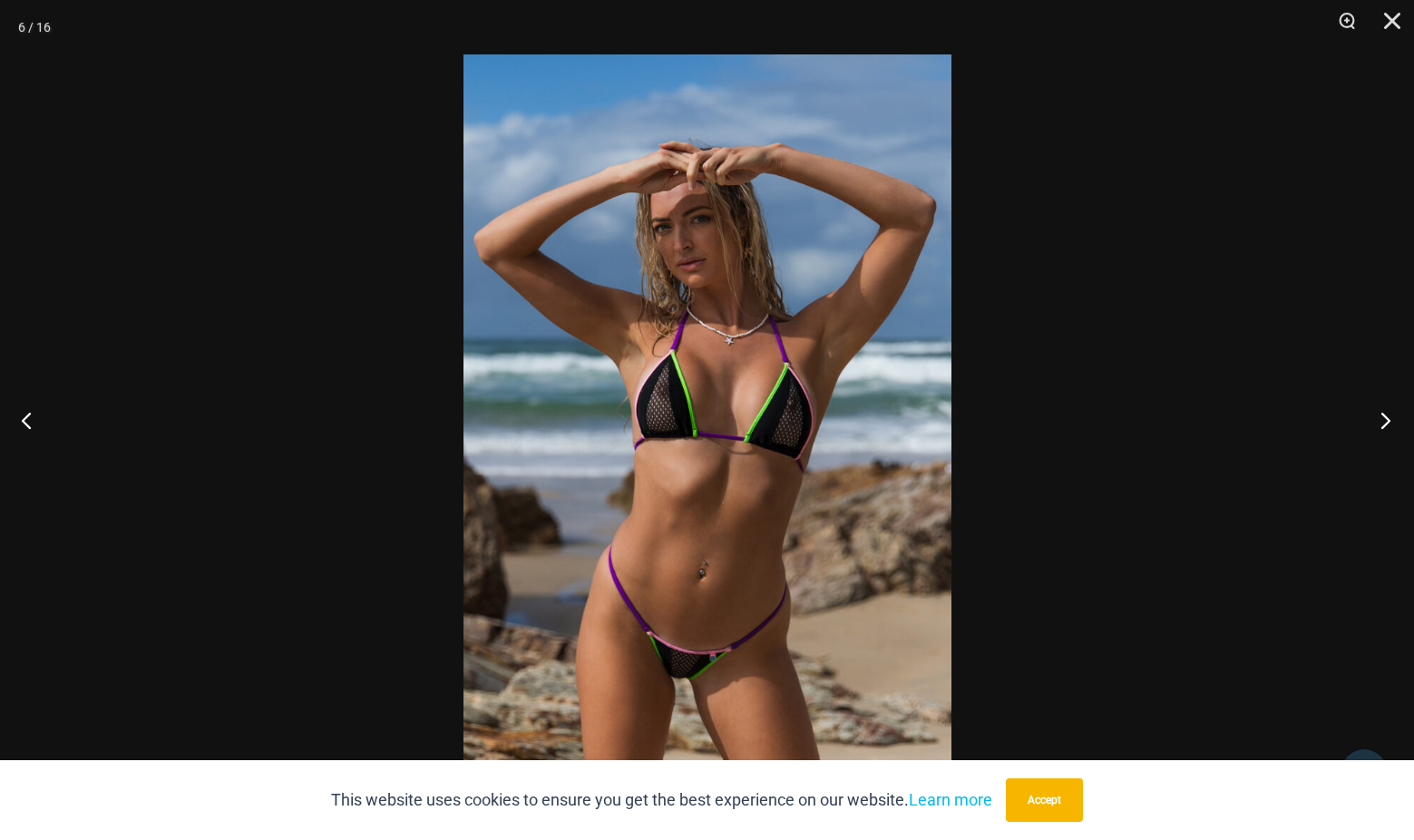
click at [1387, 420] on button "Next" at bounding box center [1380, 420] width 68 height 91
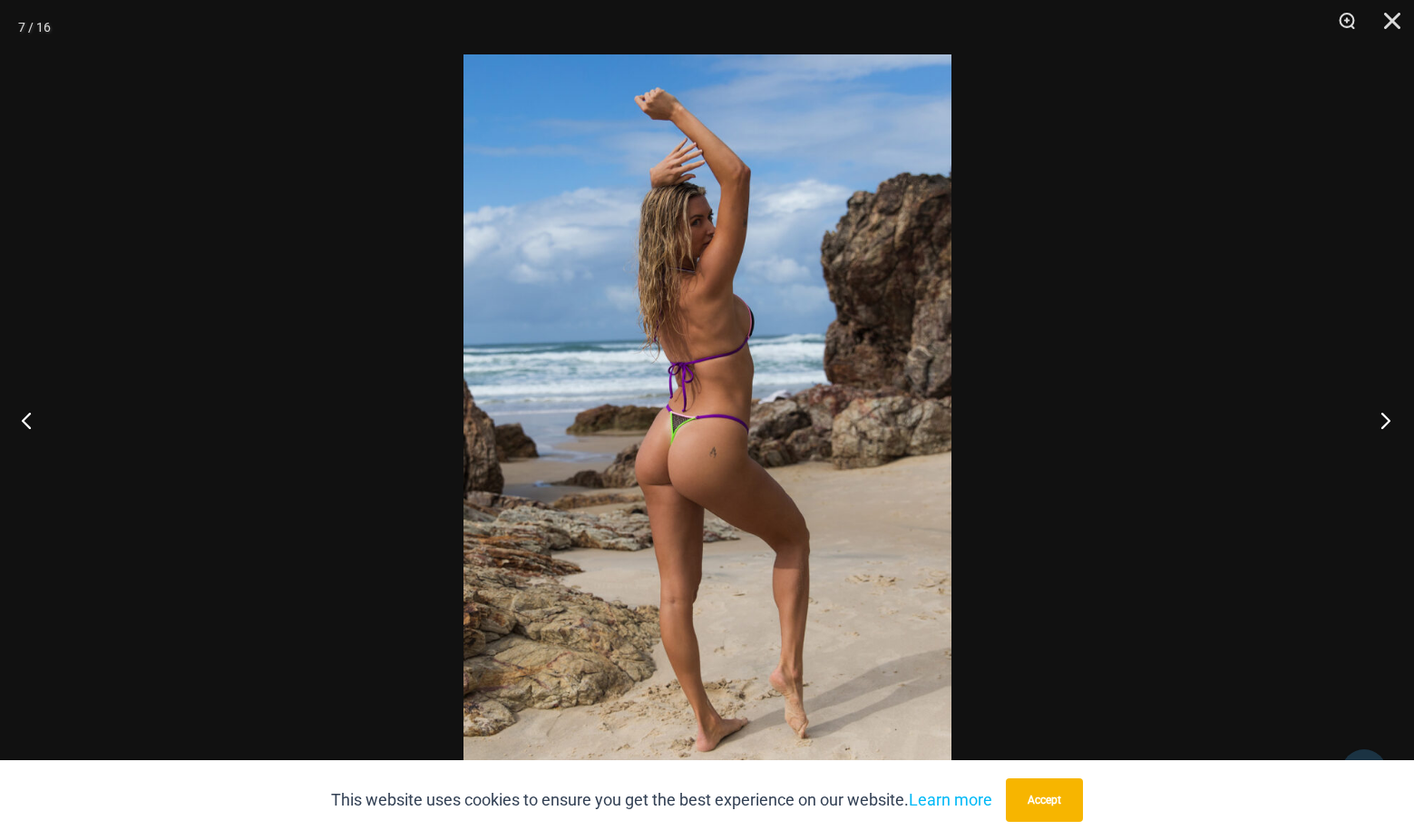
click at [1387, 420] on button "Next" at bounding box center [1380, 420] width 68 height 91
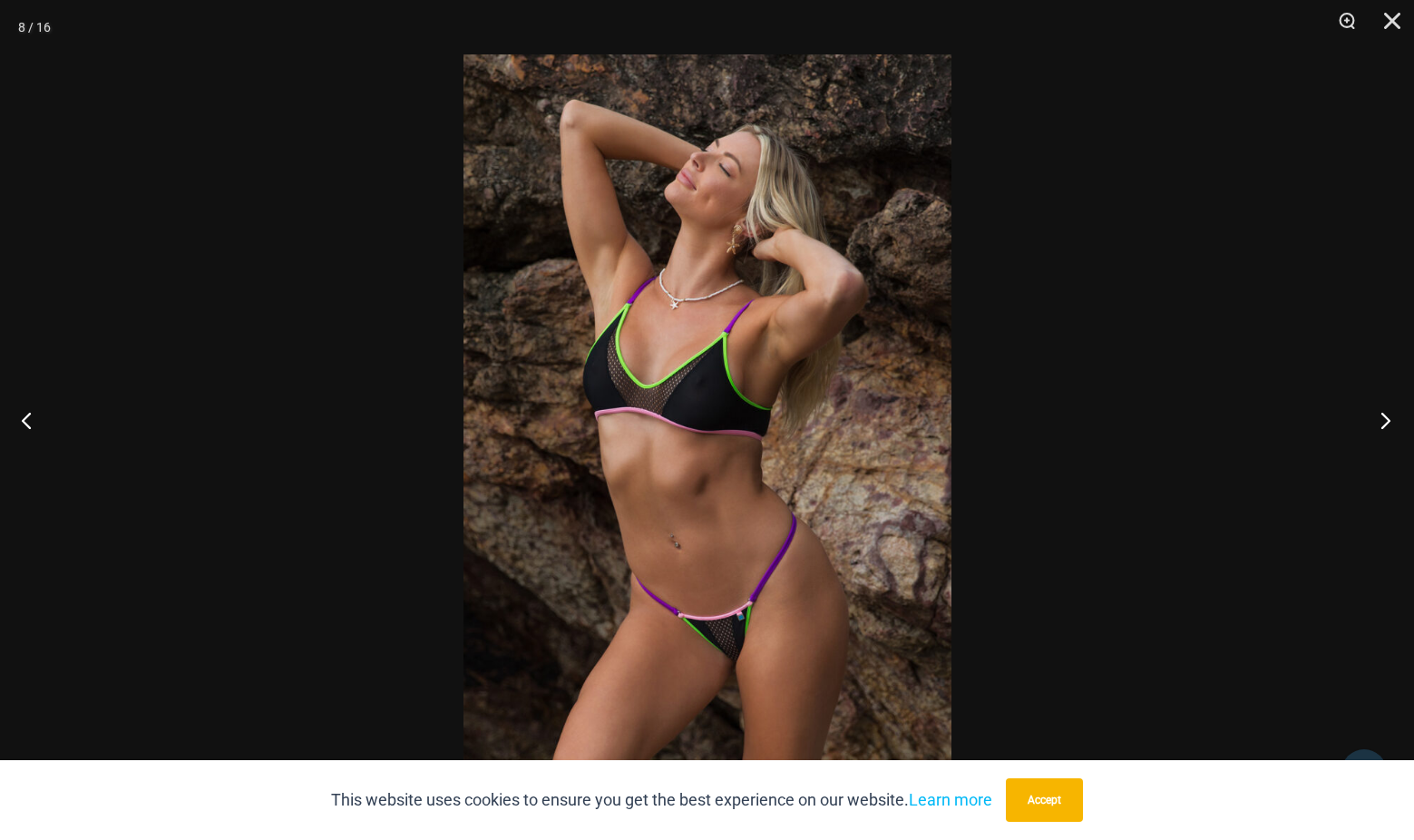
click at [1387, 420] on button "Next" at bounding box center [1380, 420] width 68 height 91
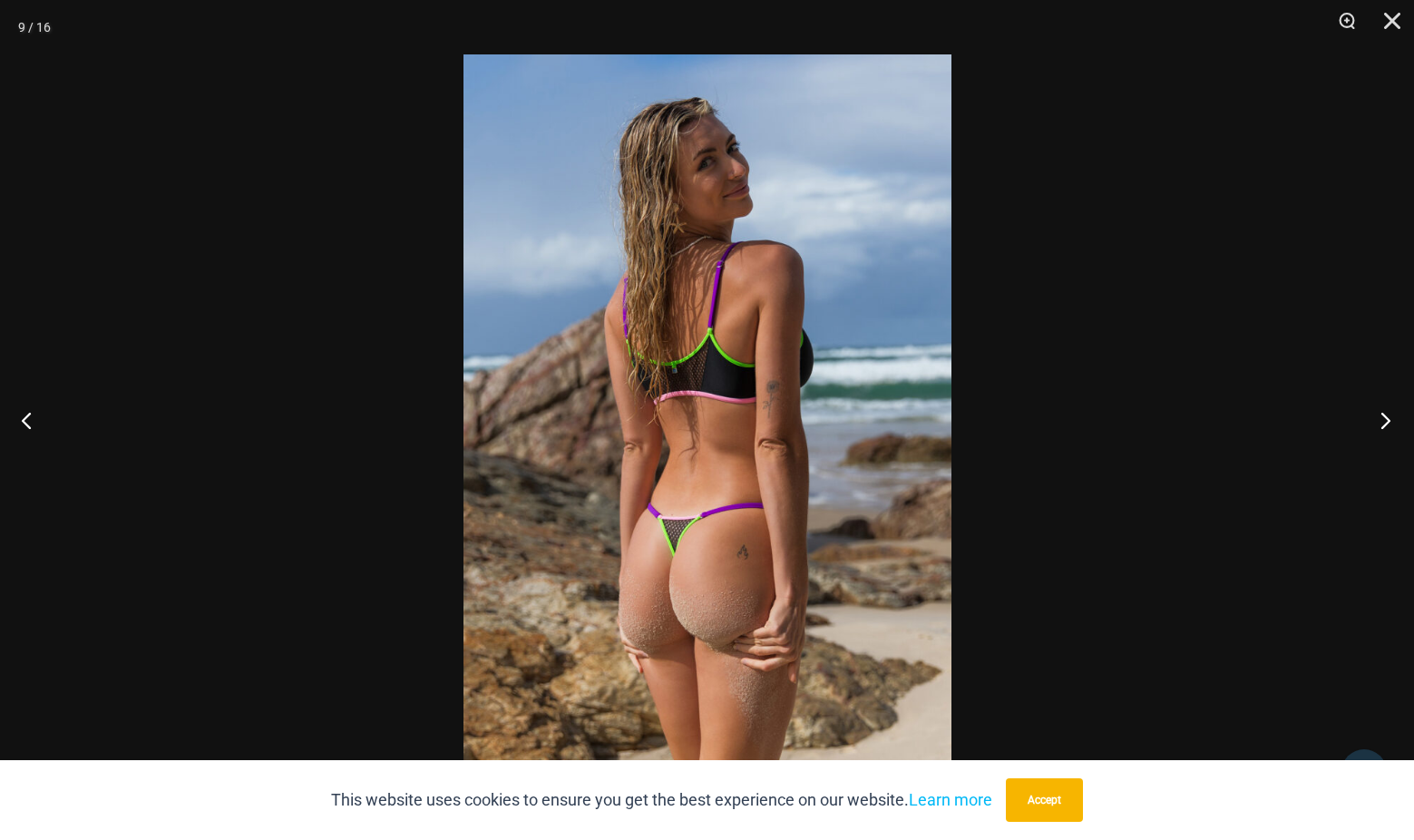
click at [1387, 420] on button "Next" at bounding box center [1380, 420] width 68 height 91
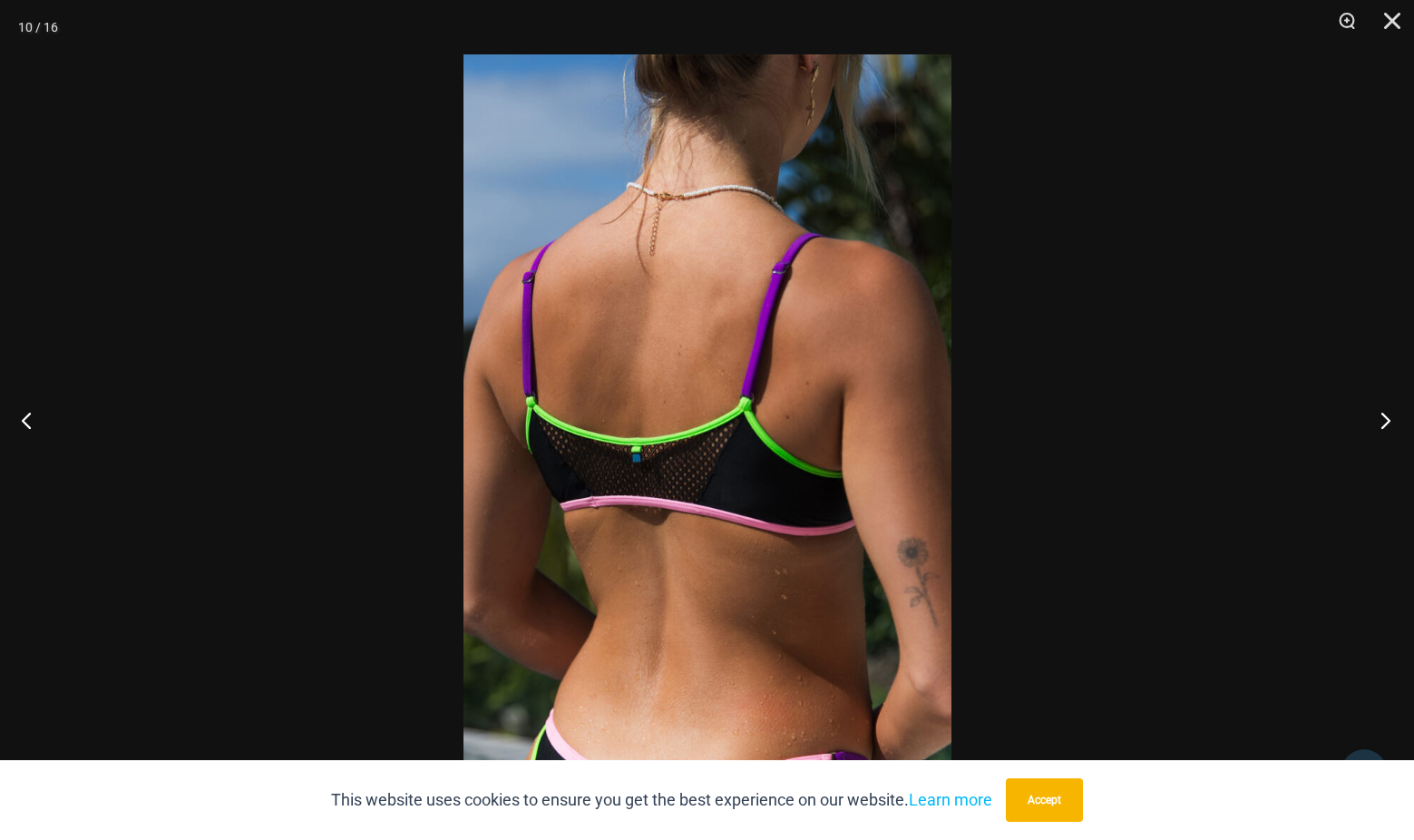
click at [1387, 420] on button "Next" at bounding box center [1380, 420] width 68 height 91
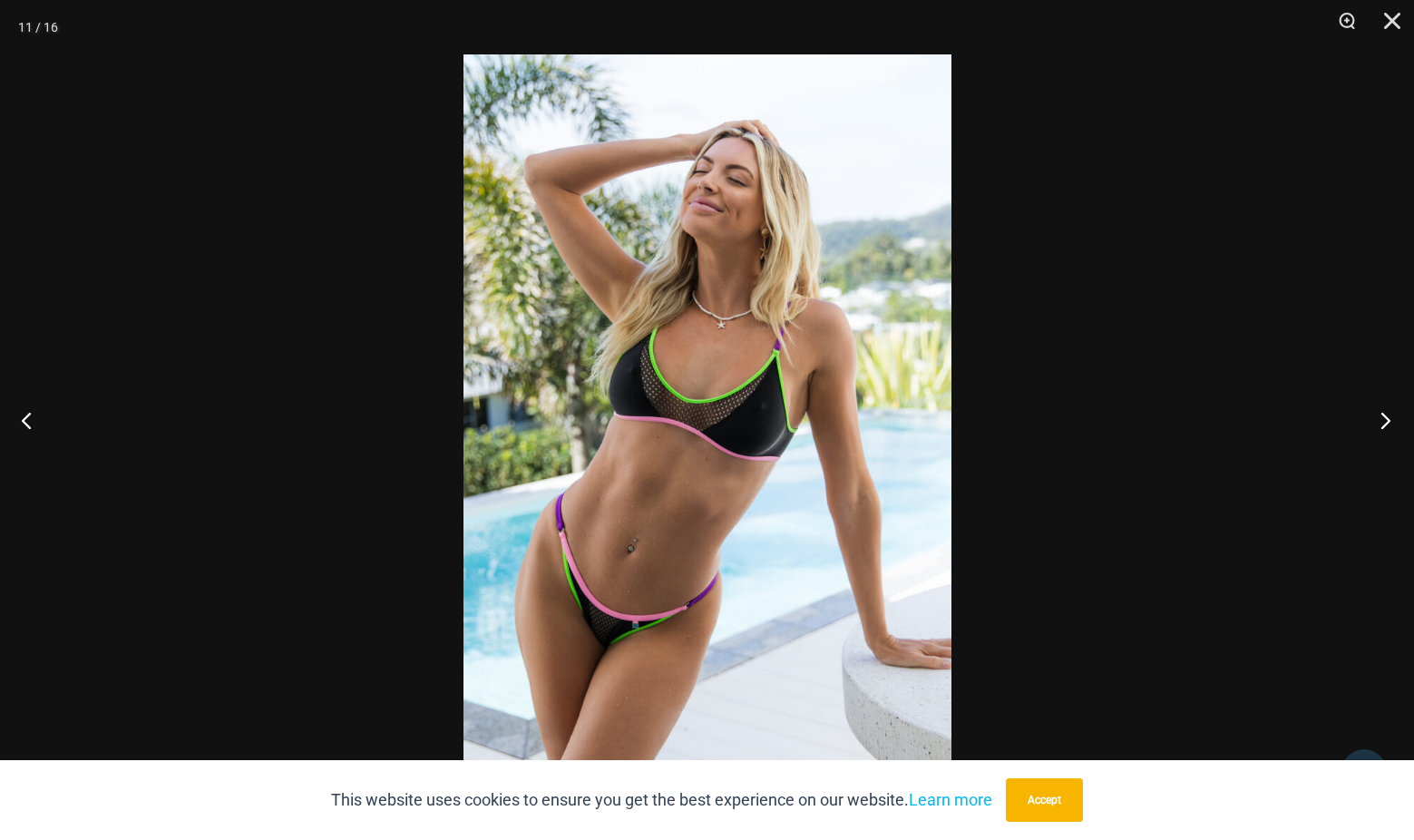
click at [1387, 420] on button "Next" at bounding box center [1380, 420] width 68 height 91
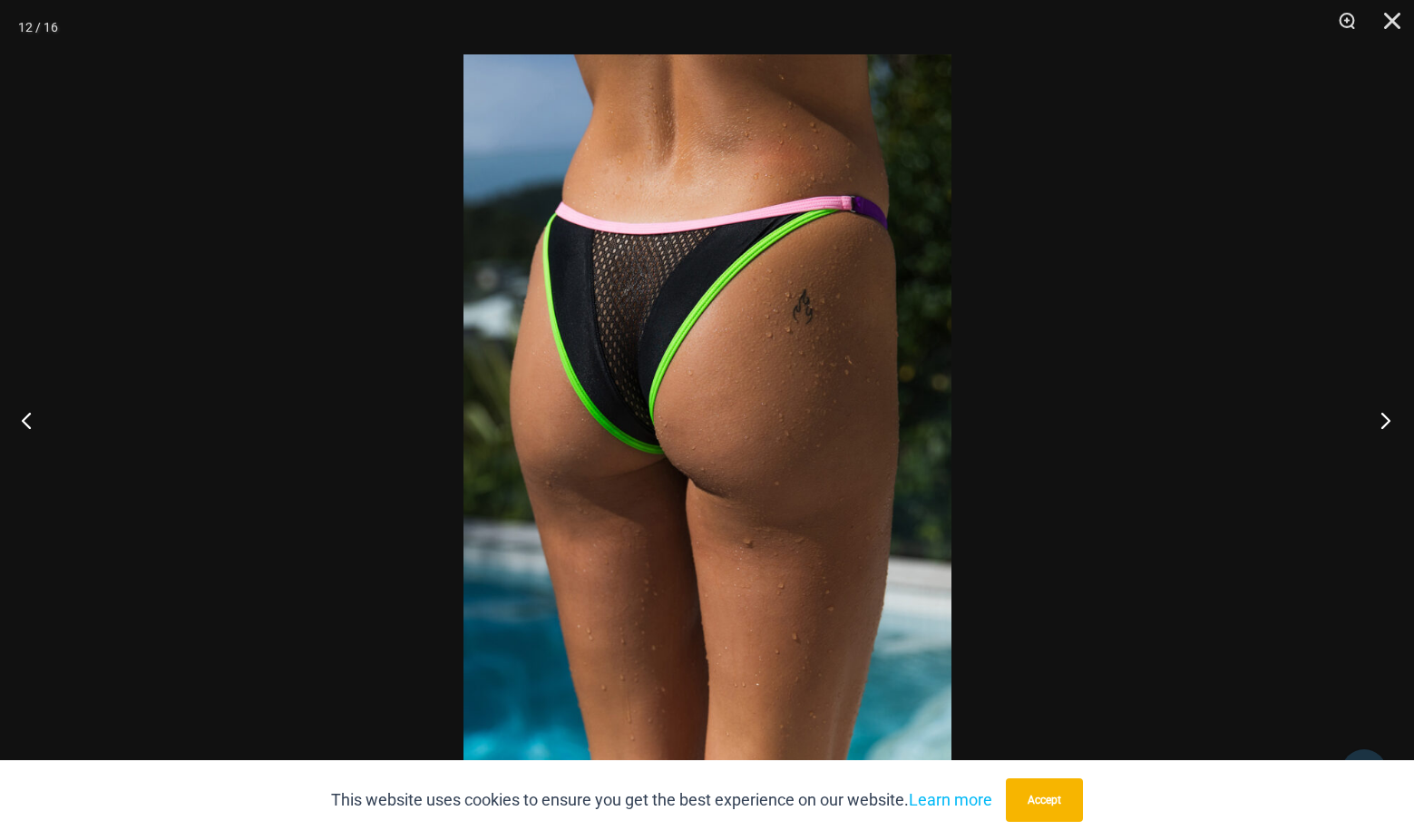
click at [1387, 420] on button "Next" at bounding box center [1380, 420] width 68 height 91
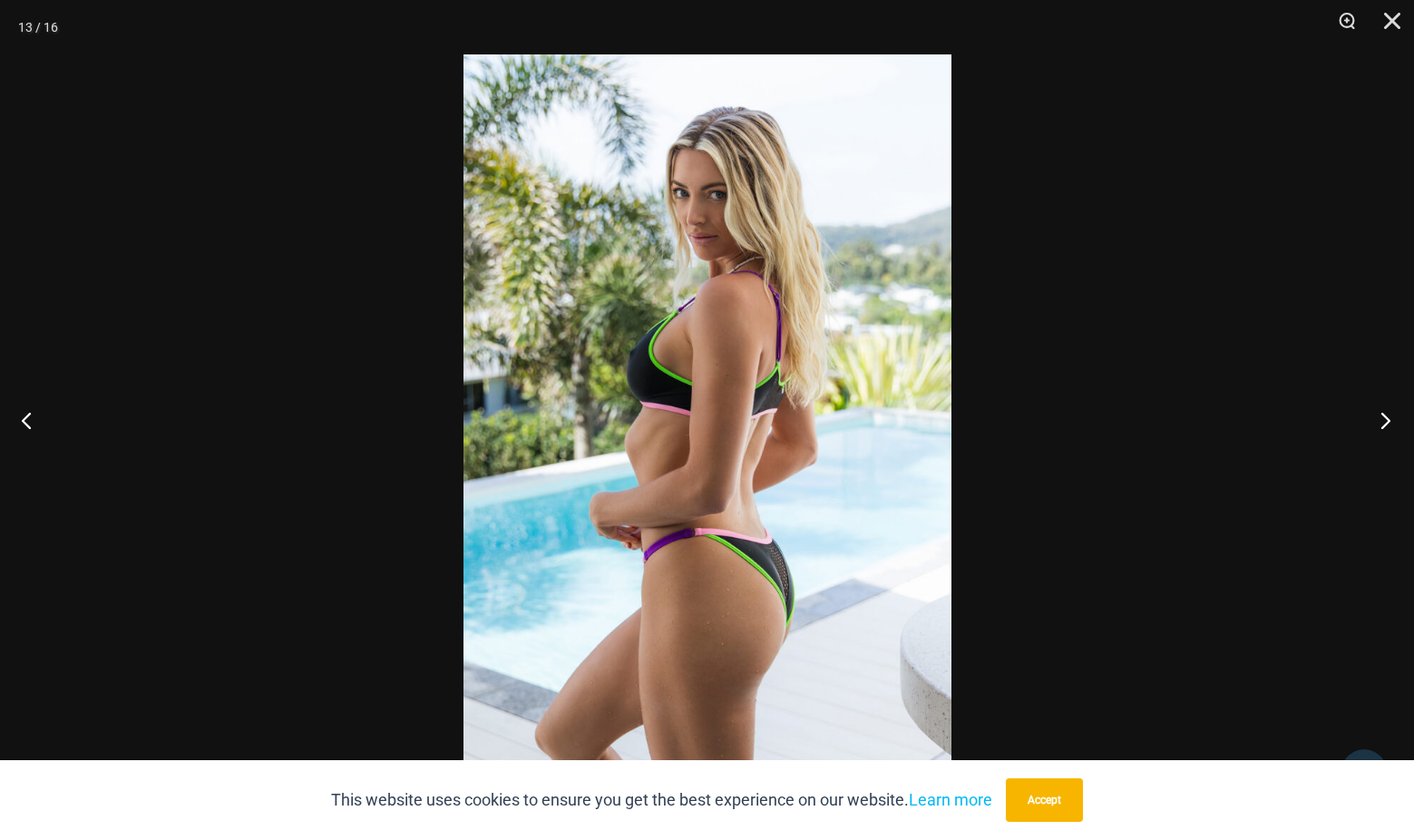
click at [1387, 420] on button "Next" at bounding box center [1380, 420] width 68 height 91
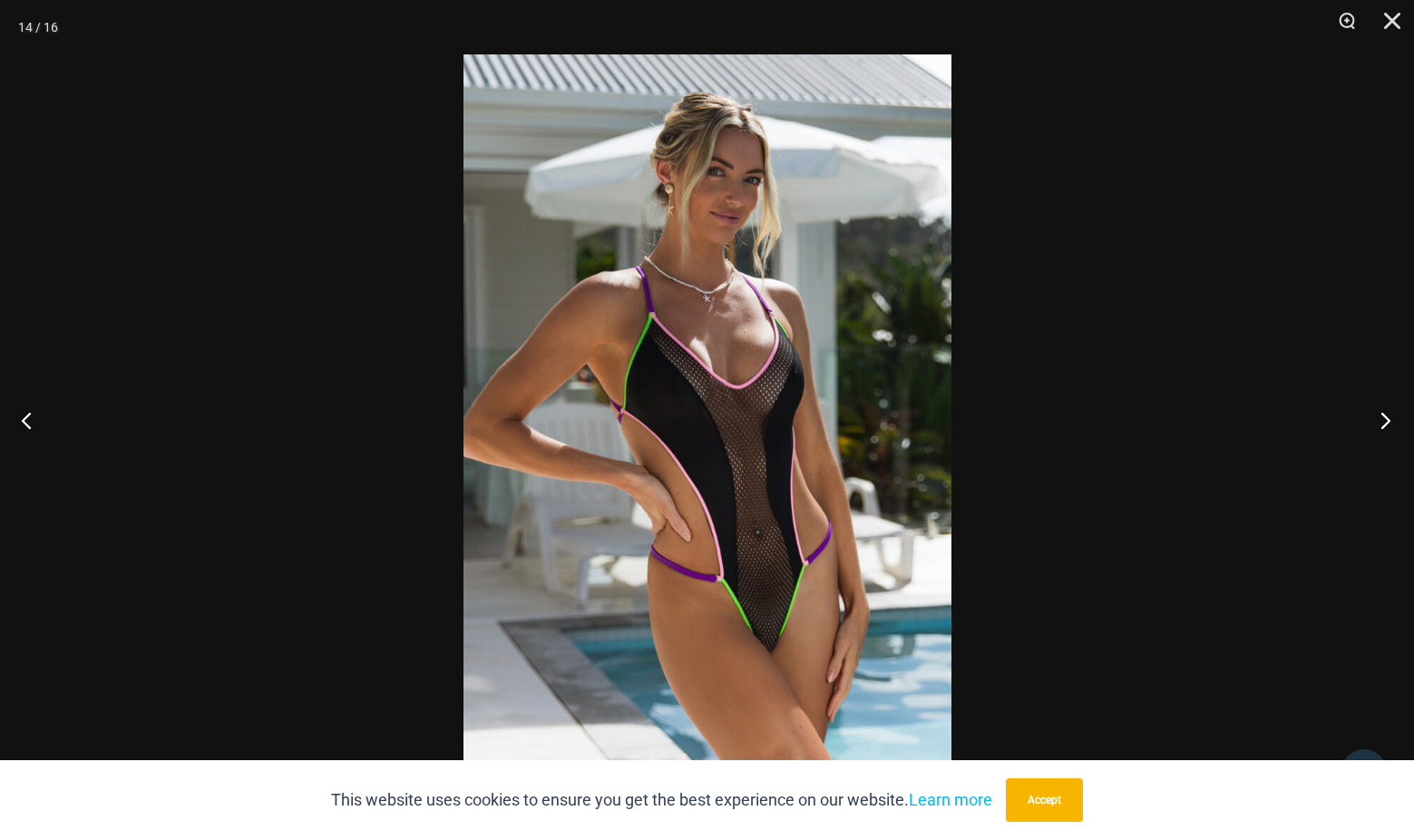
click at [1387, 420] on button "Next" at bounding box center [1380, 420] width 68 height 91
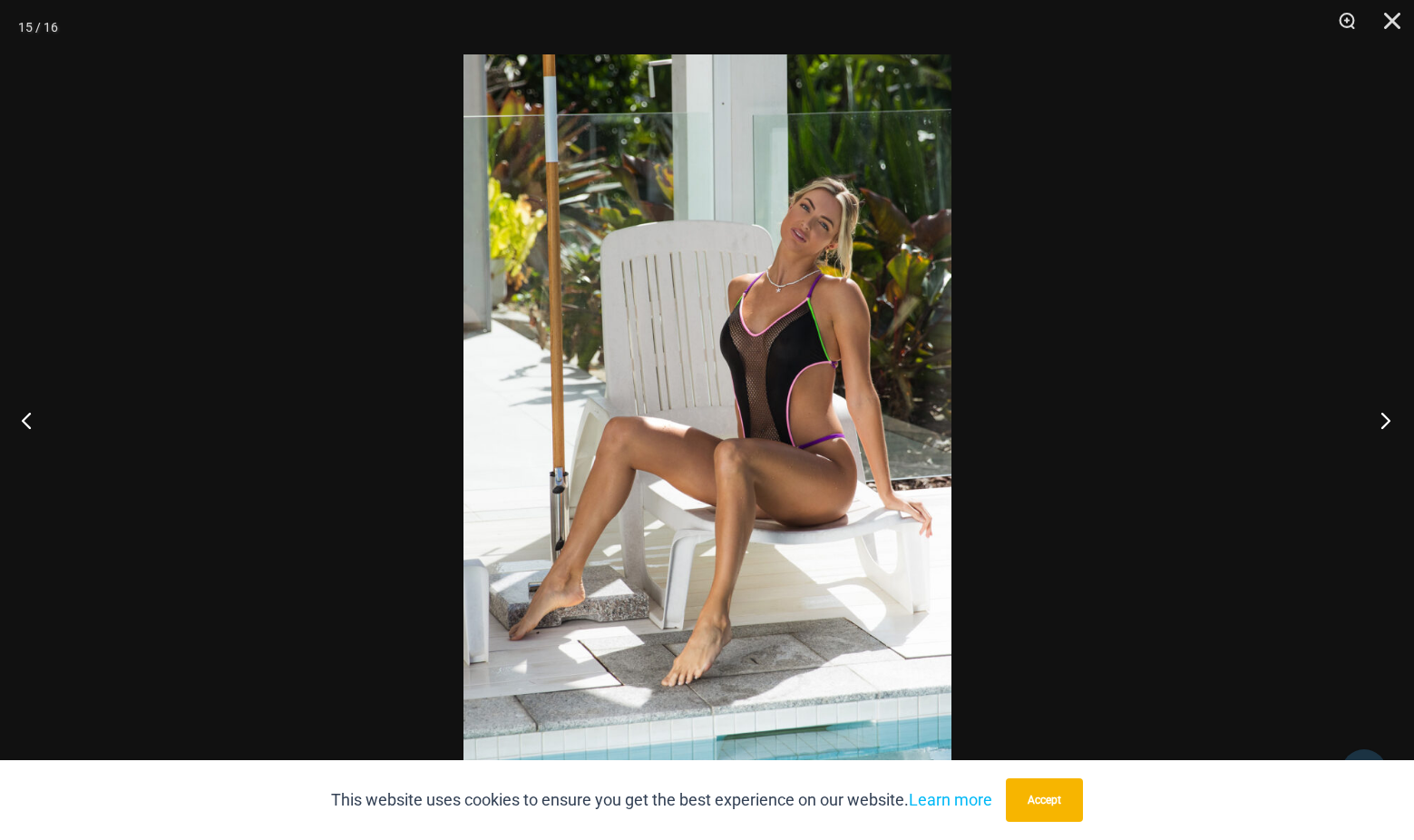
click at [1387, 420] on button "Next" at bounding box center [1380, 420] width 68 height 91
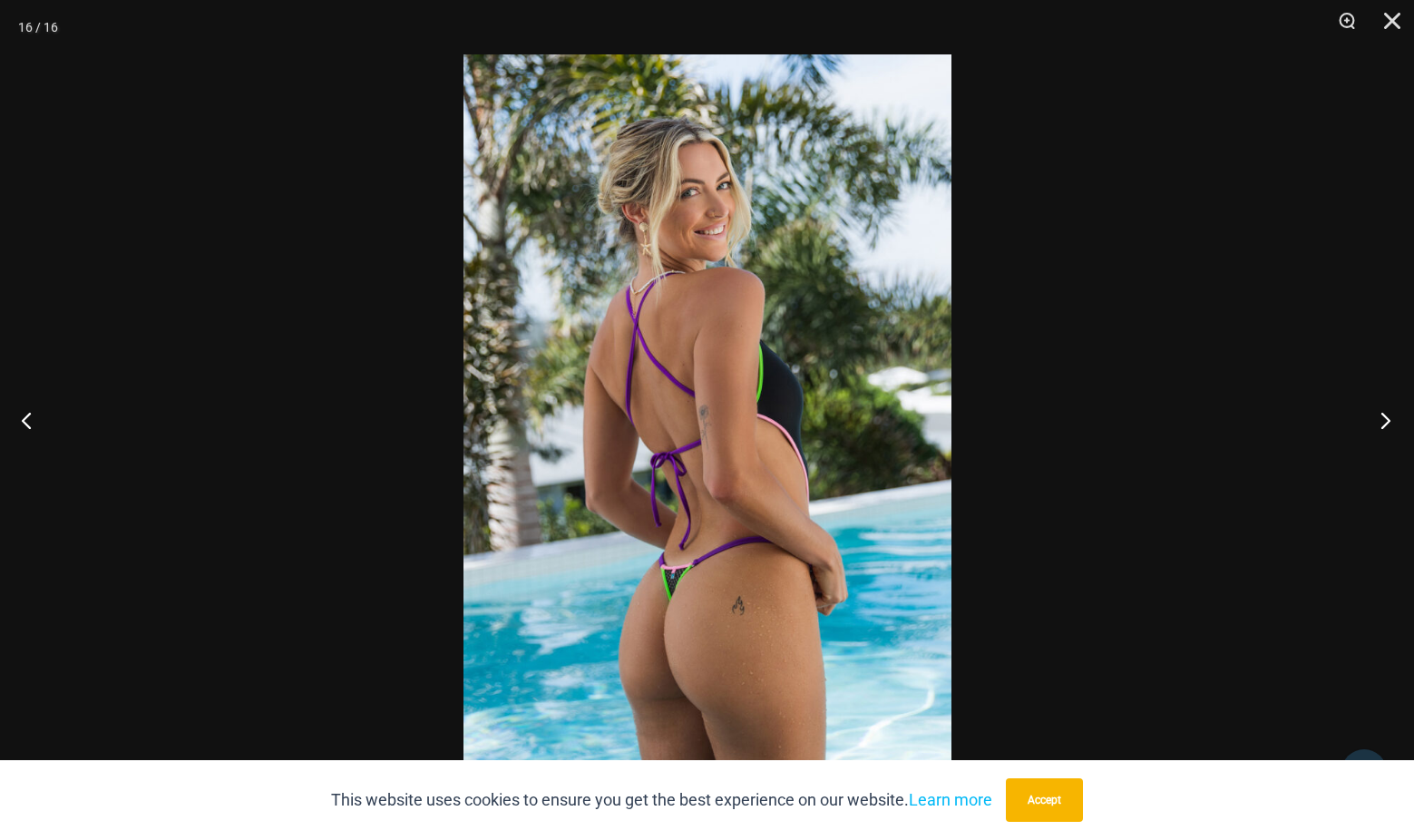
click at [1387, 420] on button "Next" at bounding box center [1380, 420] width 68 height 91
